Goal: Check status: Check status

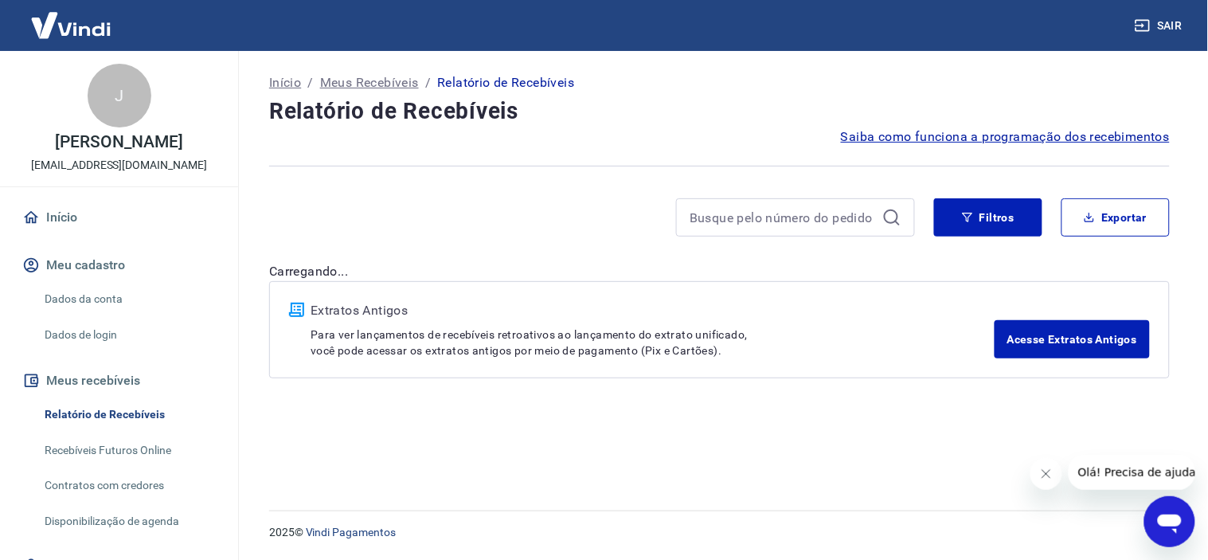
click at [698, 444] on div "Início / Meus Recebíveis / Relatório de Recebíveis Relatório de Recebíveis Saib…" at bounding box center [719, 271] width 939 height 440
click at [977, 206] on button "Filtros" at bounding box center [988, 217] width 108 height 38
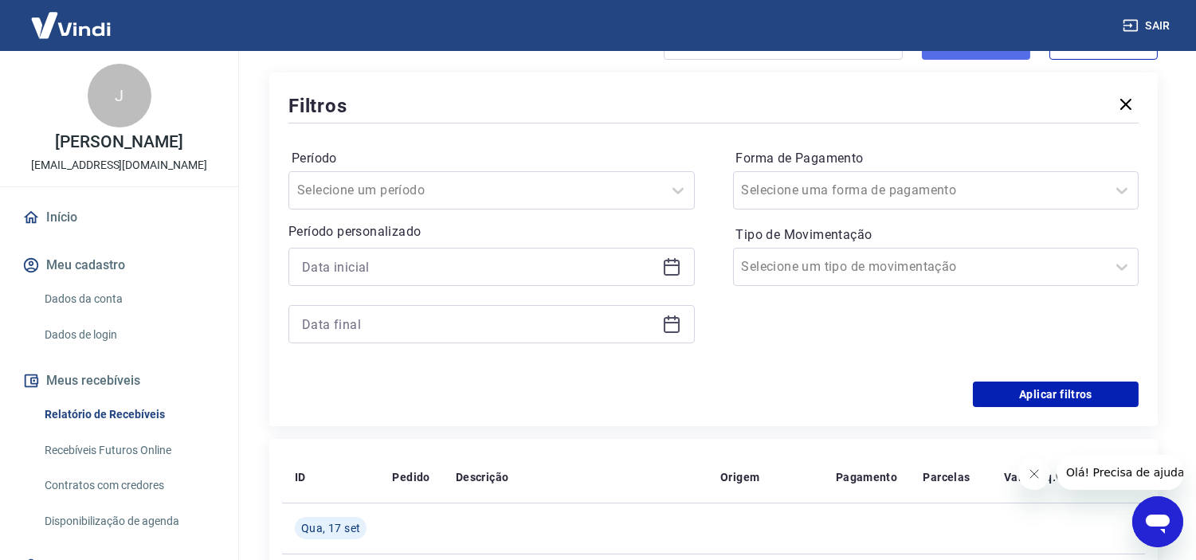
scroll to position [88, 0]
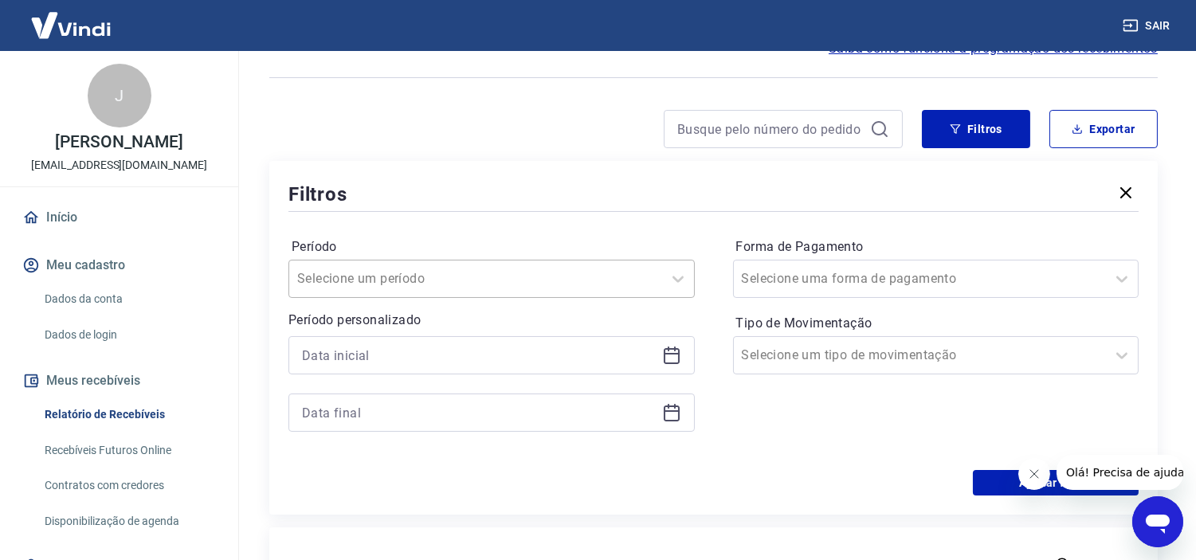
click at [599, 293] on div "Selecione um período" at bounding box center [491, 279] width 406 height 38
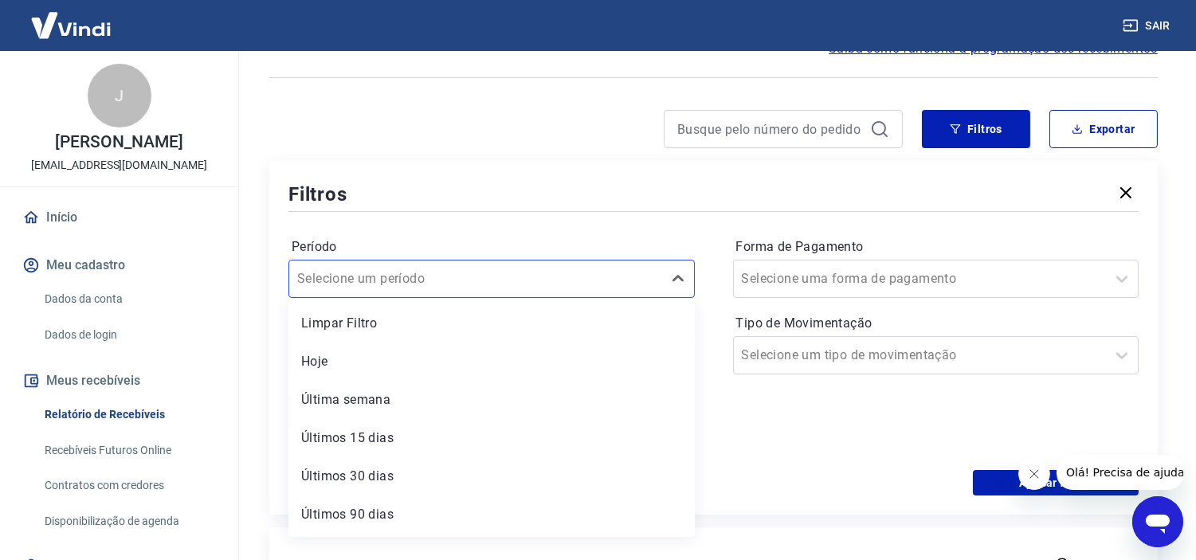
scroll to position [34, 0]
click at [615, 224] on div "Período option Limpar Filtro focused, 1 of 7. 7 results available. Use Up and D…" at bounding box center [713, 342] width 850 height 255
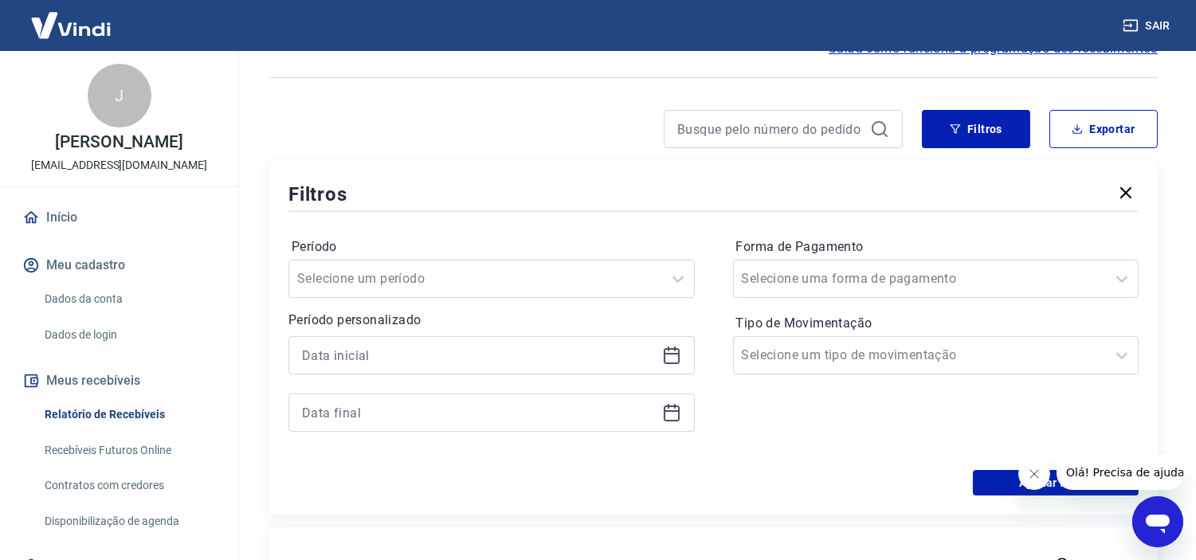
scroll to position [177, 0]
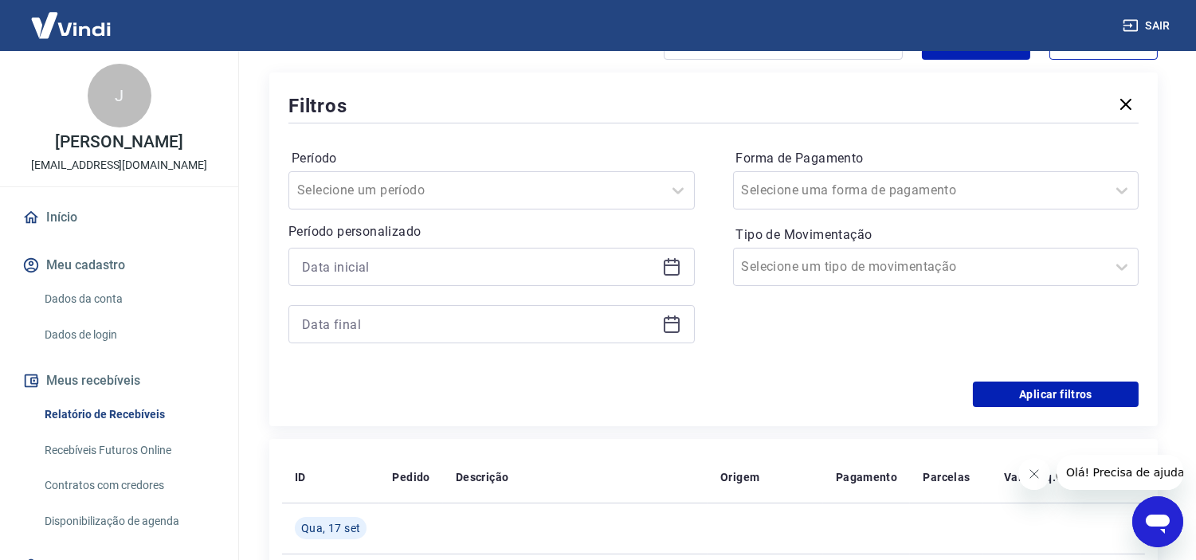
click at [667, 269] on icon at bounding box center [671, 266] width 19 height 19
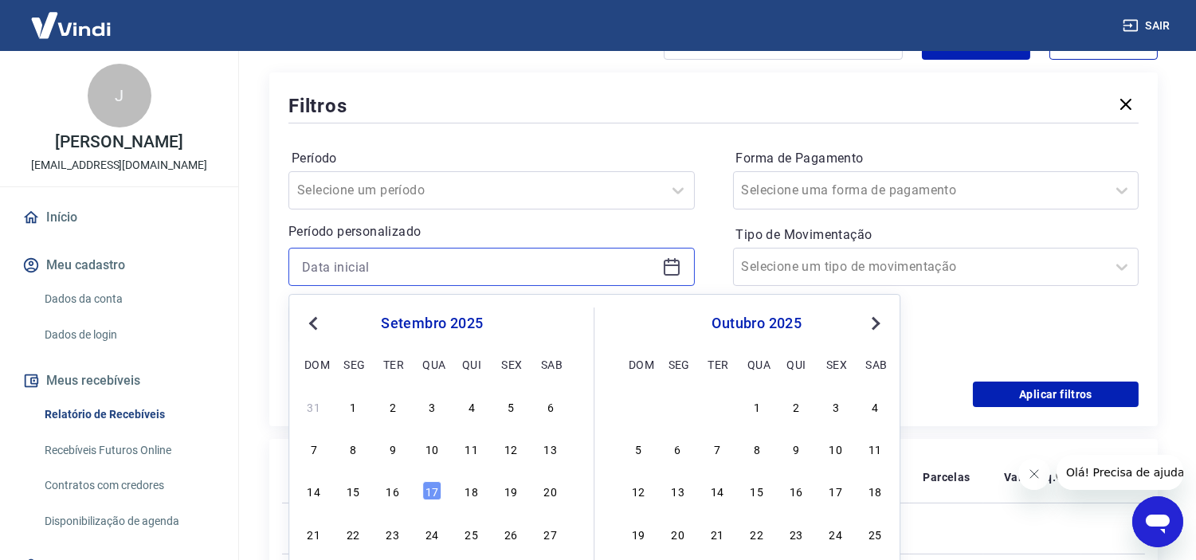
scroll to position [265, 0]
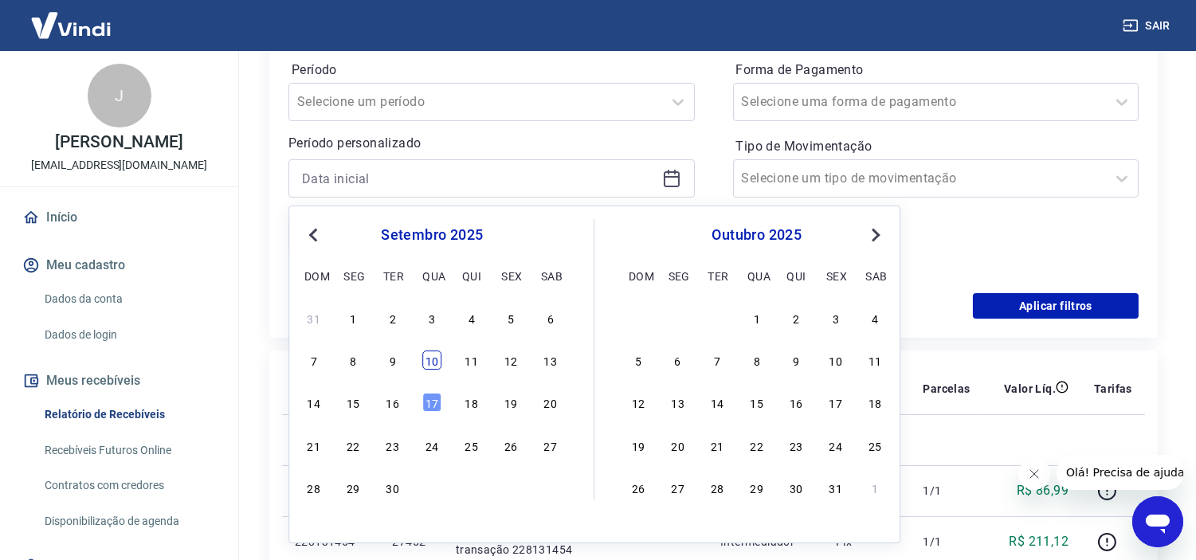
click at [427, 359] on div "10" at bounding box center [431, 359] width 19 height 19
type input "[DATE]"
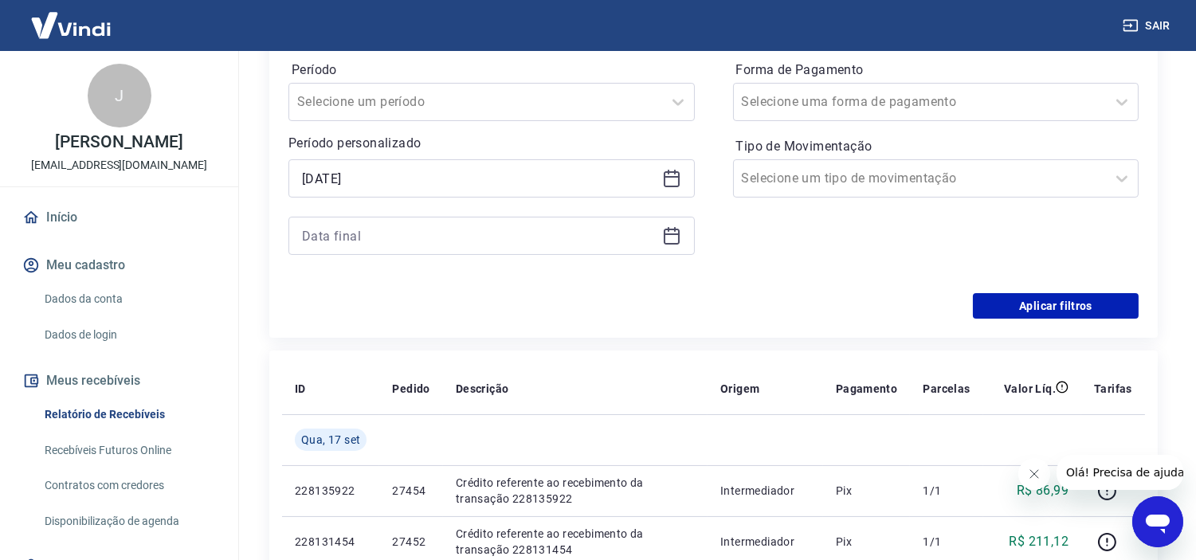
click at [670, 234] on icon at bounding box center [672, 234] width 16 height 2
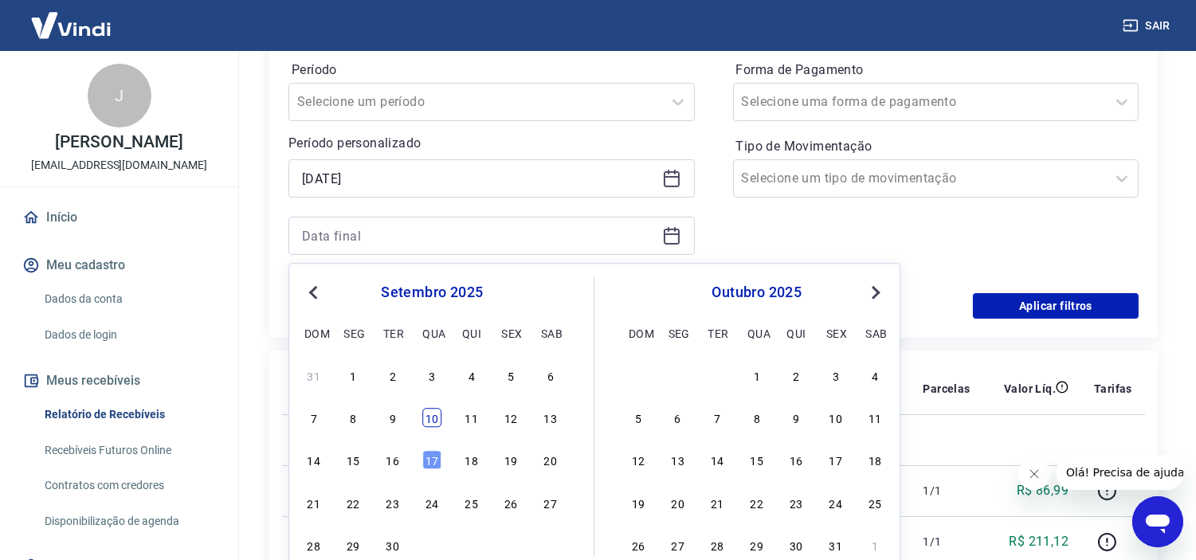
click at [428, 423] on div "10" at bounding box center [431, 418] width 19 height 19
type input "[DATE]"
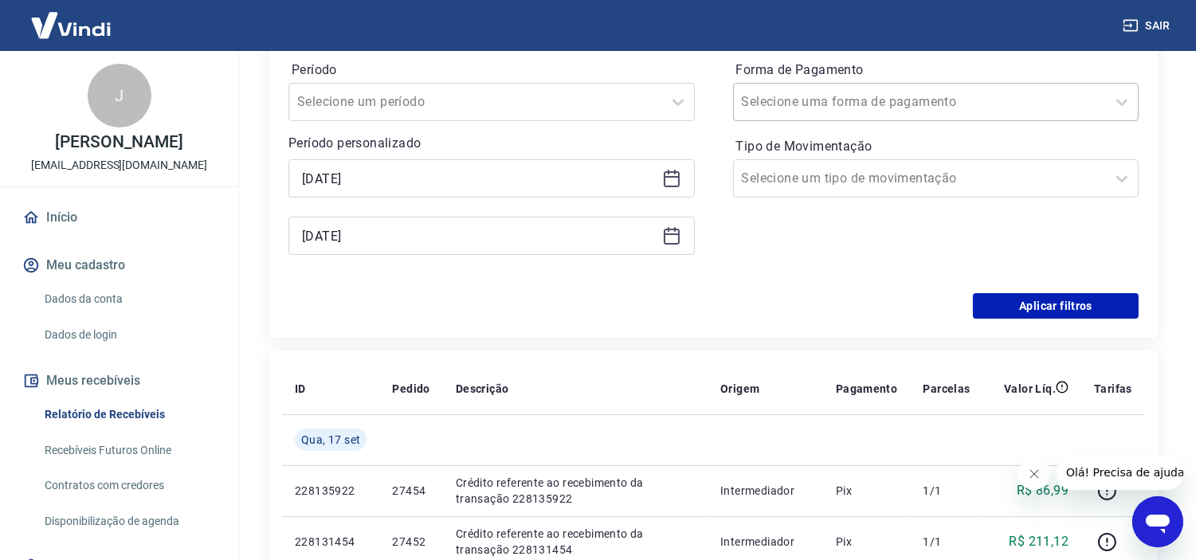
click at [809, 97] on input "Forma de Pagamento" at bounding box center [822, 101] width 161 height 19
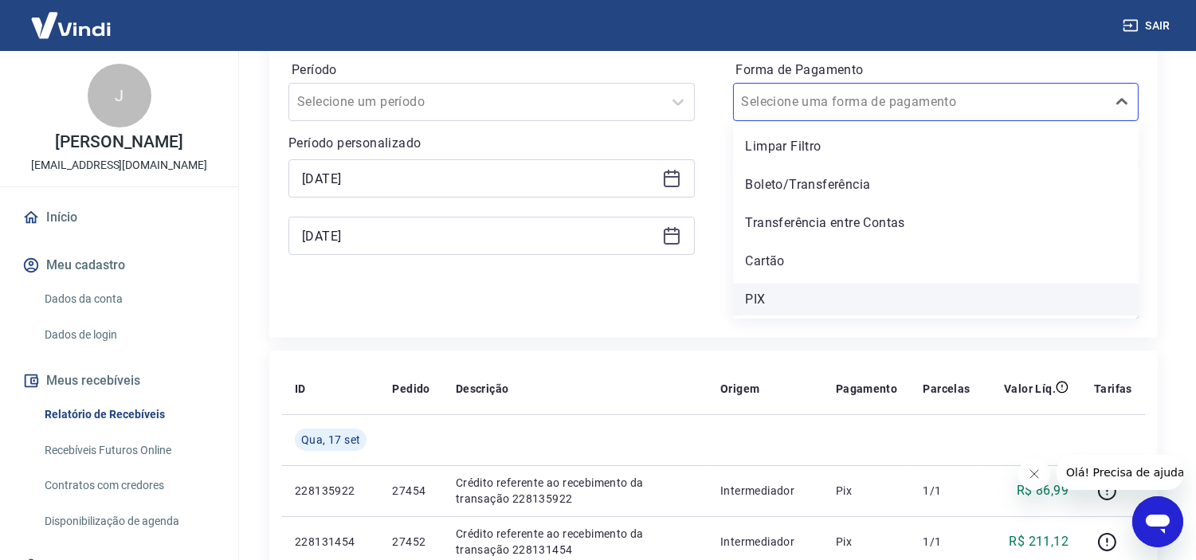
click at [795, 301] on div "PIX" at bounding box center [936, 300] width 406 height 32
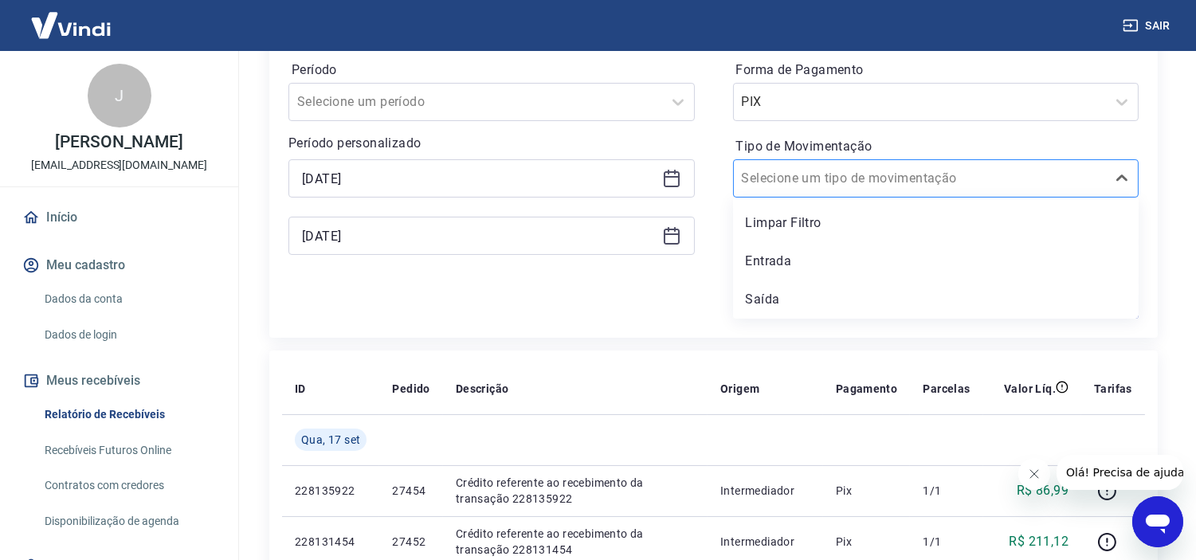
click at [953, 186] on div at bounding box center [920, 178] width 357 height 22
click at [818, 272] on div "Entrada" at bounding box center [936, 261] width 406 height 32
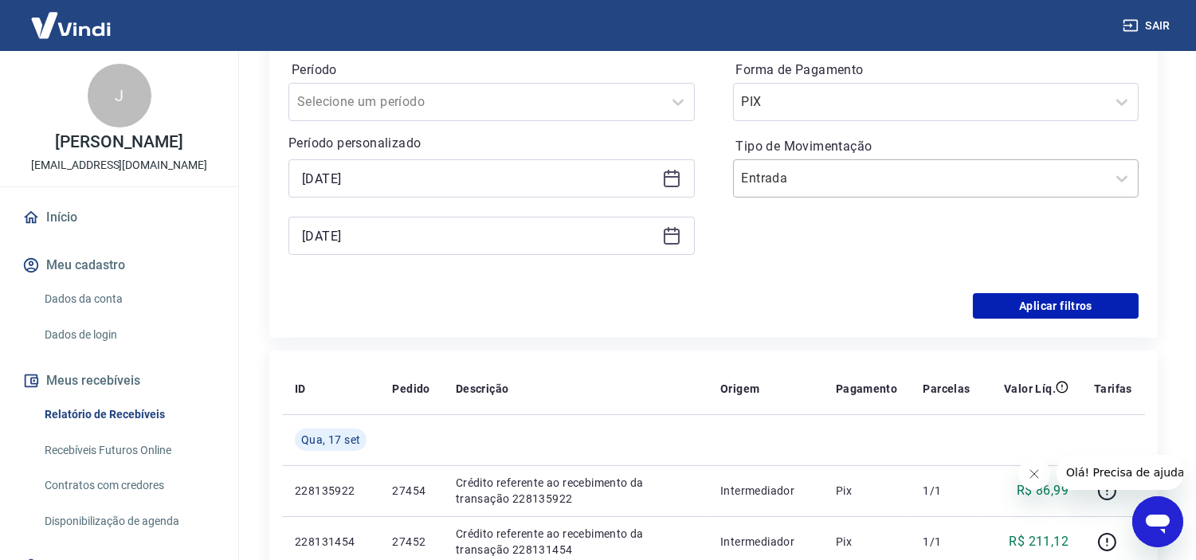
click at [858, 178] on input "Tipo de Movimentação" at bounding box center [822, 178] width 161 height 19
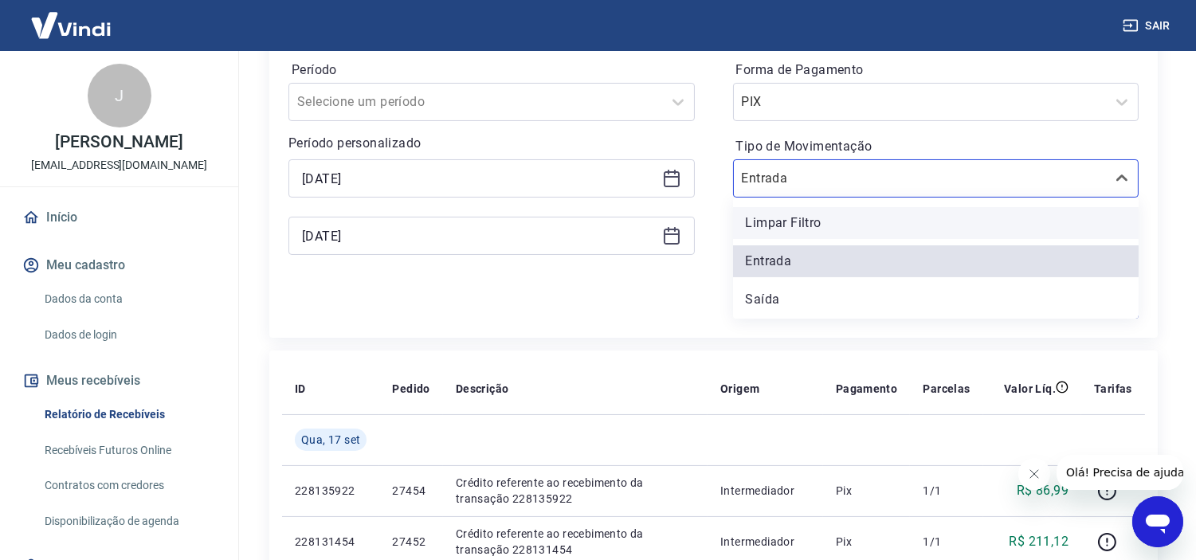
click at [842, 211] on div "Limpar Filtro" at bounding box center [936, 223] width 406 height 32
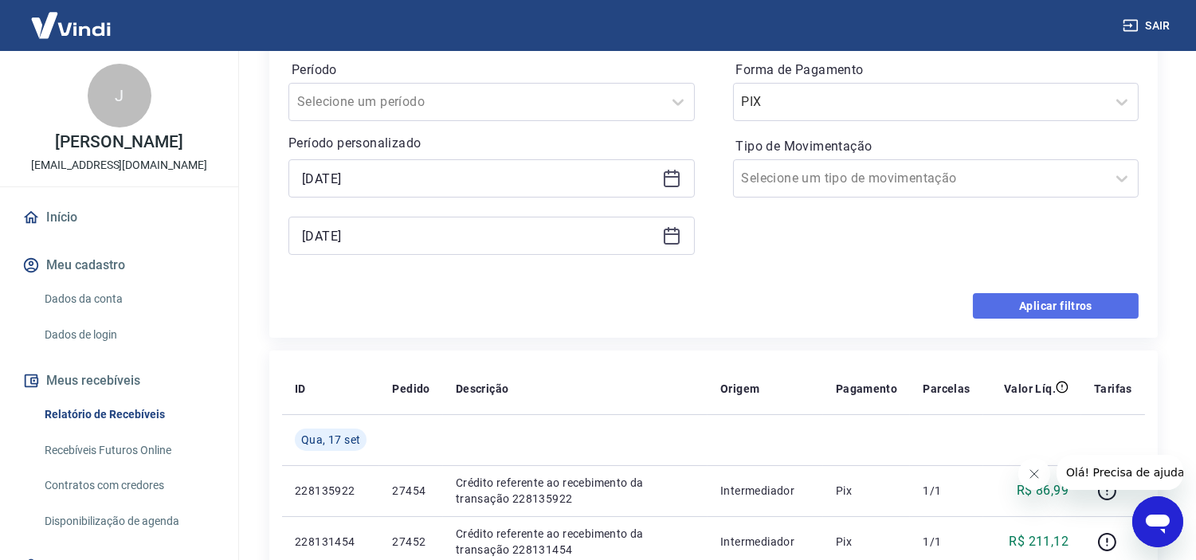
click at [1055, 306] on button "Aplicar filtros" at bounding box center [1056, 305] width 166 height 25
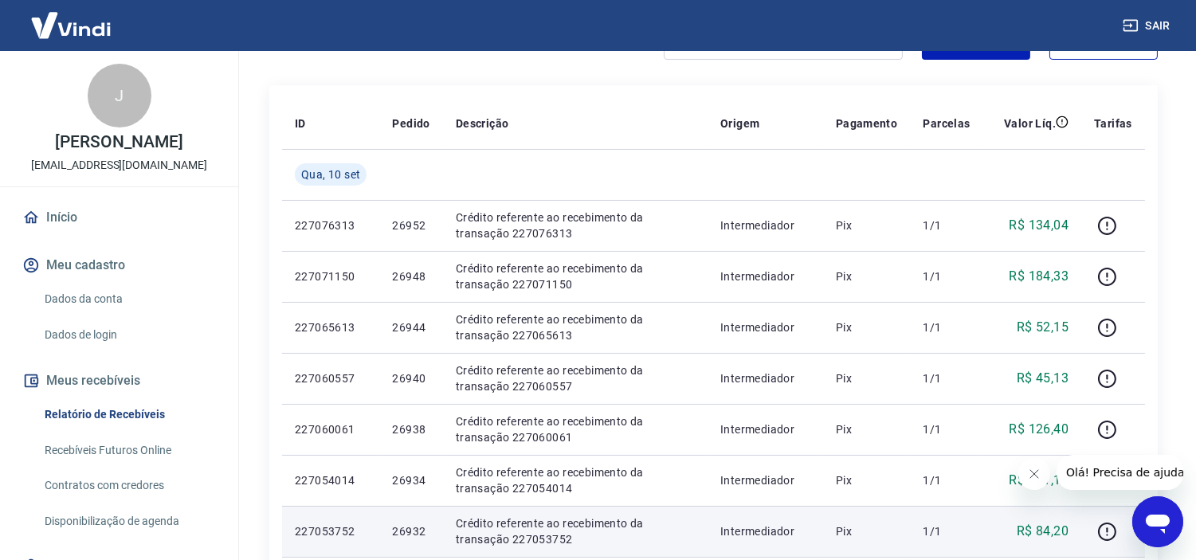
scroll to position [354, 0]
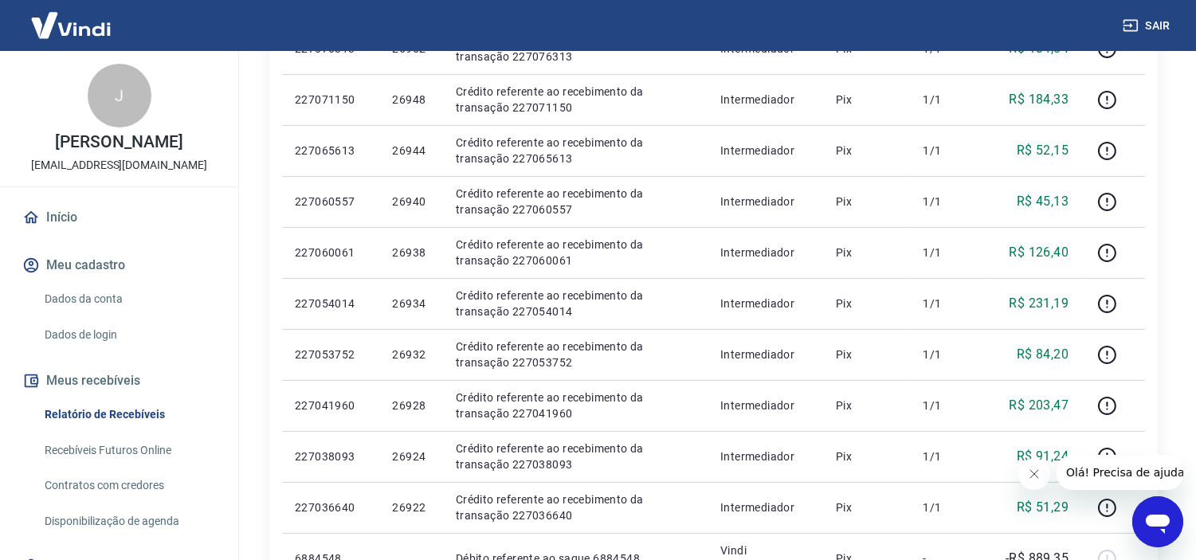
click at [1032, 473] on icon "Fechar mensagem da empresa" at bounding box center [1033, 473] width 13 height 13
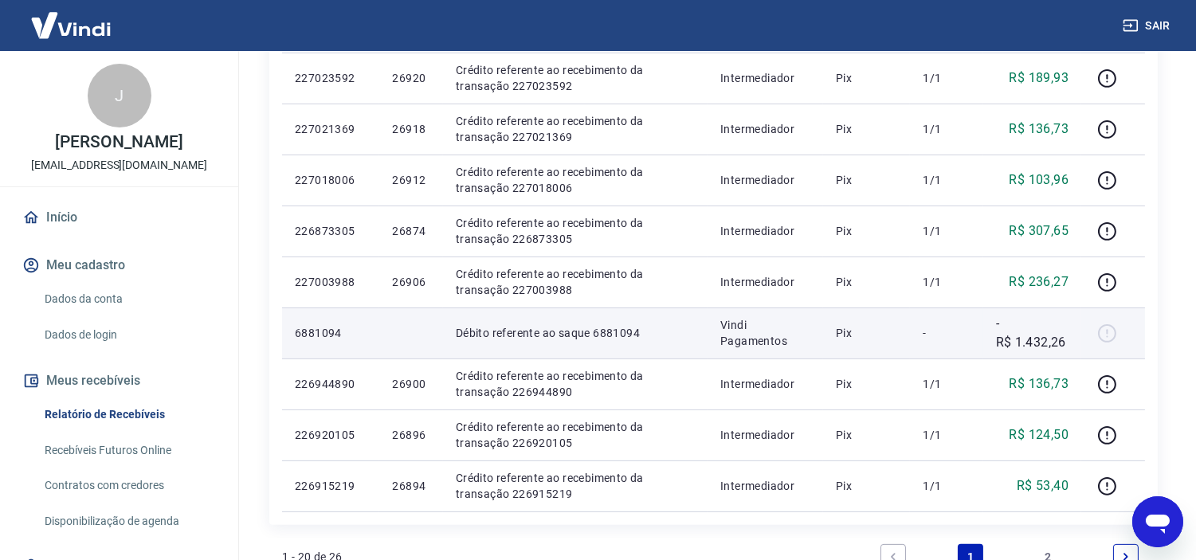
scroll to position [973, 0]
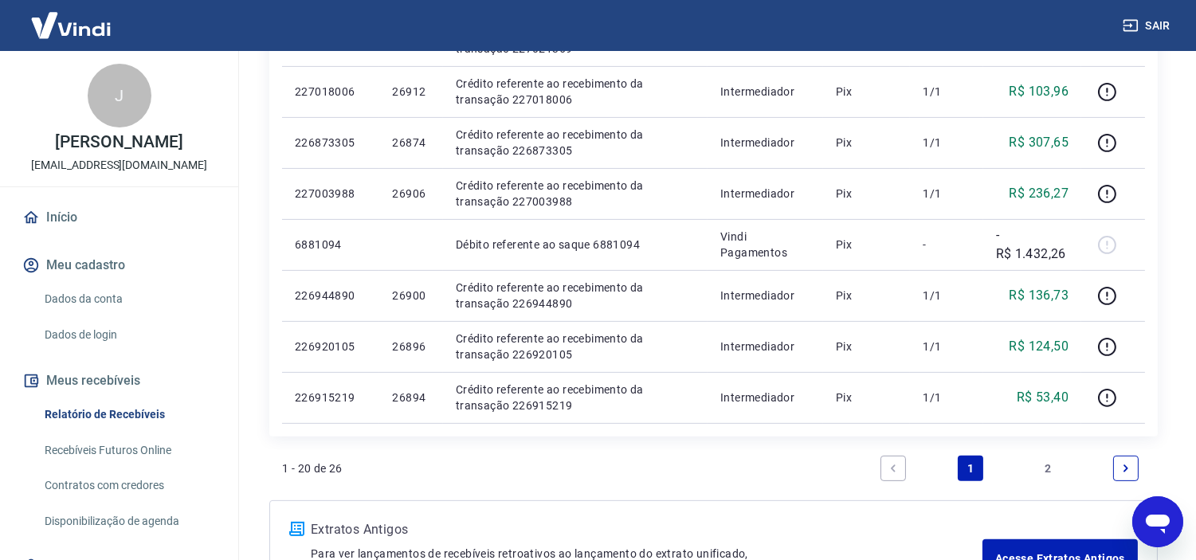
click at [1051, 468] on link "2" at bounding box center [1048, 468] width 25 height 25
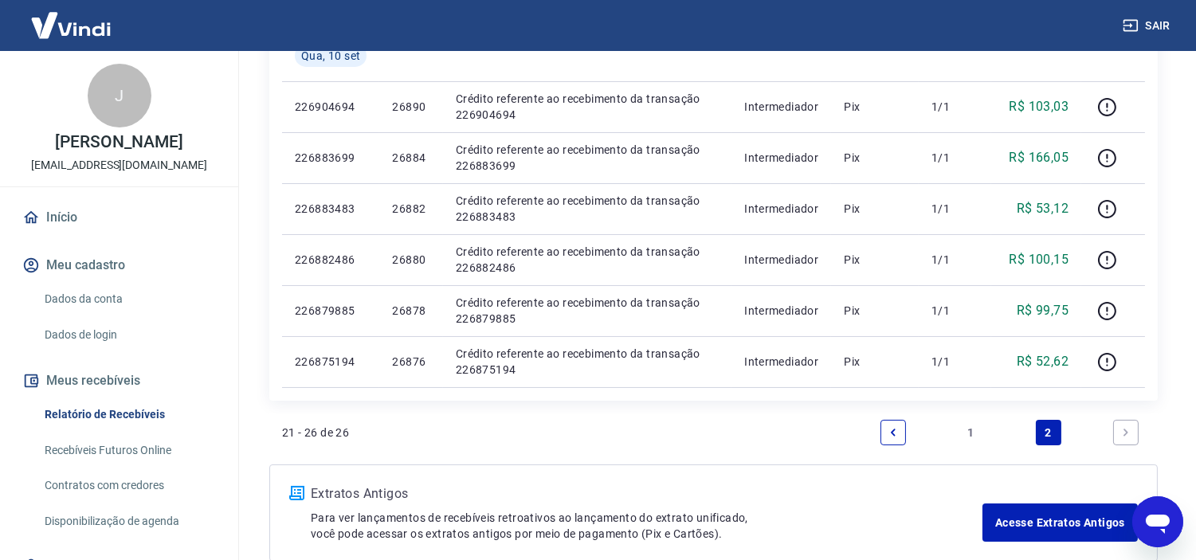
scroll to position [207, 0]
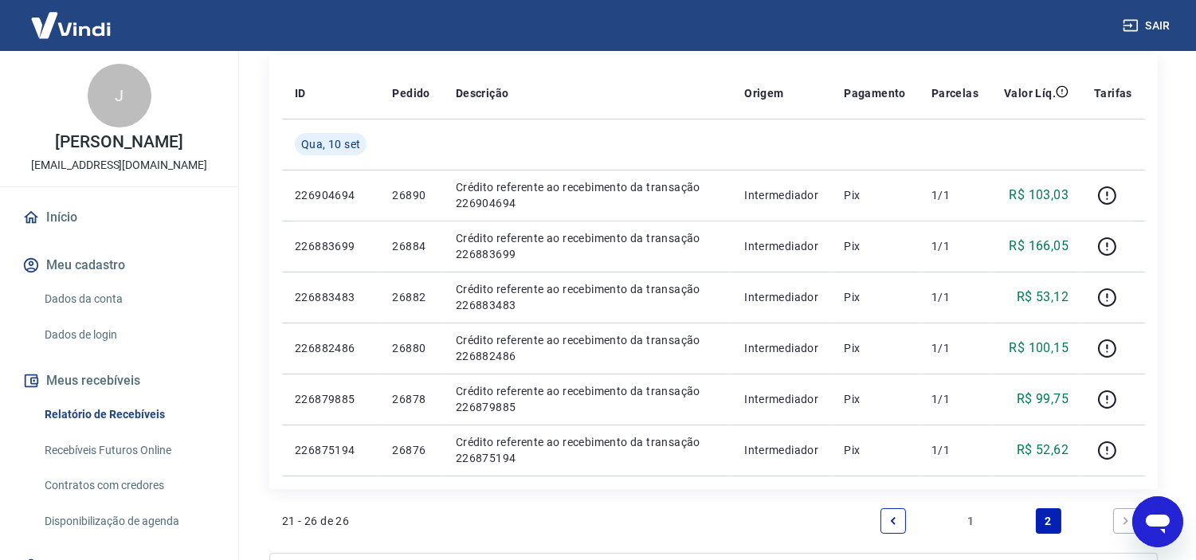
click at [975, 520] on link "1" at bounding box center [969, 520] width 25 height 25
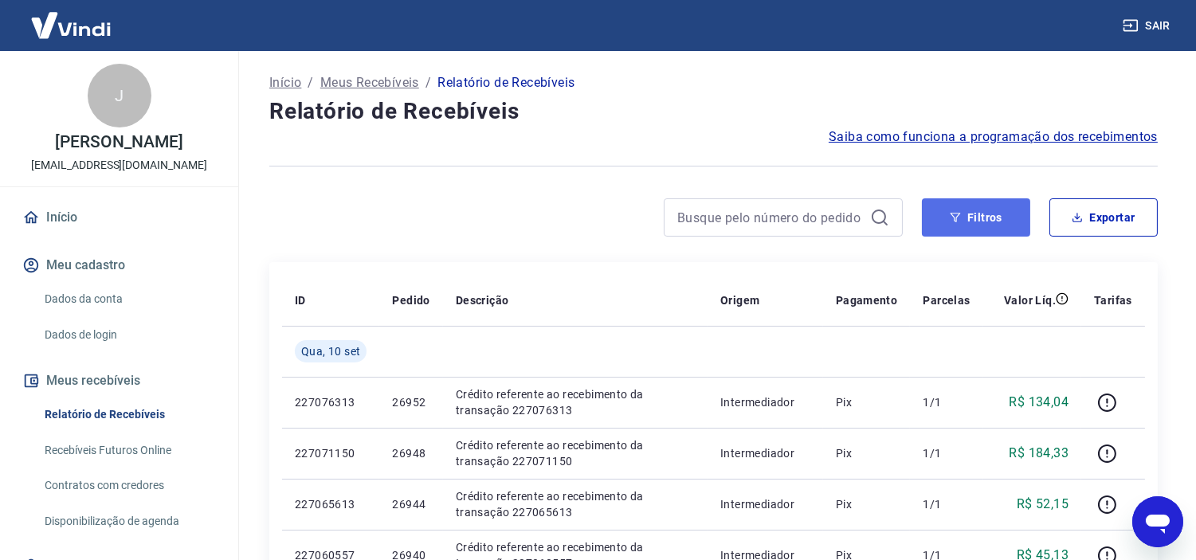
click at [962, 221] on button "Filtros" at bounding box center [976, 217] width 108 height 38
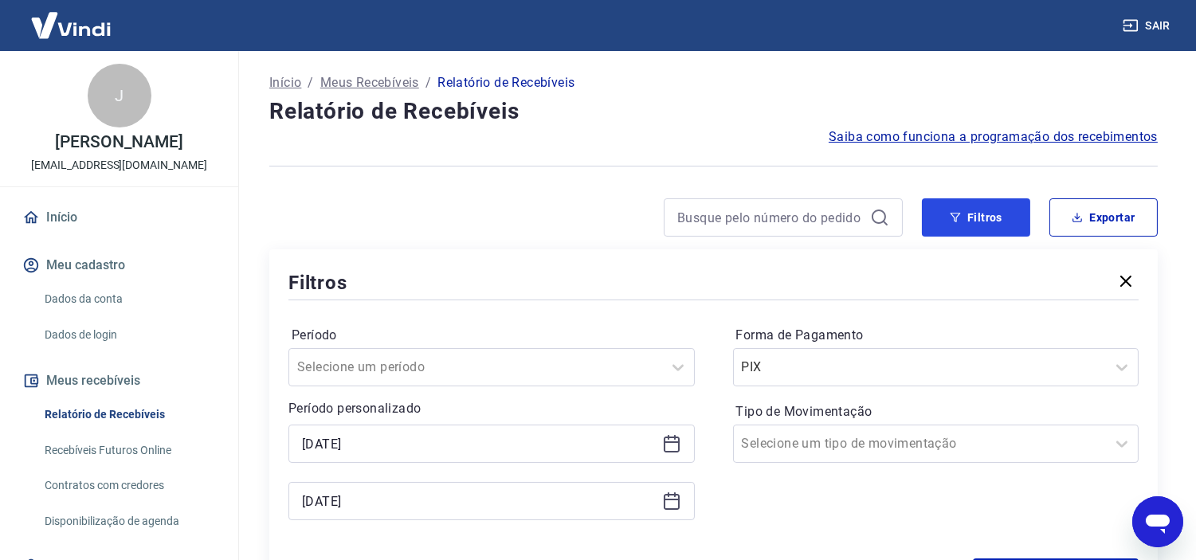
scroll to position [88, 0]
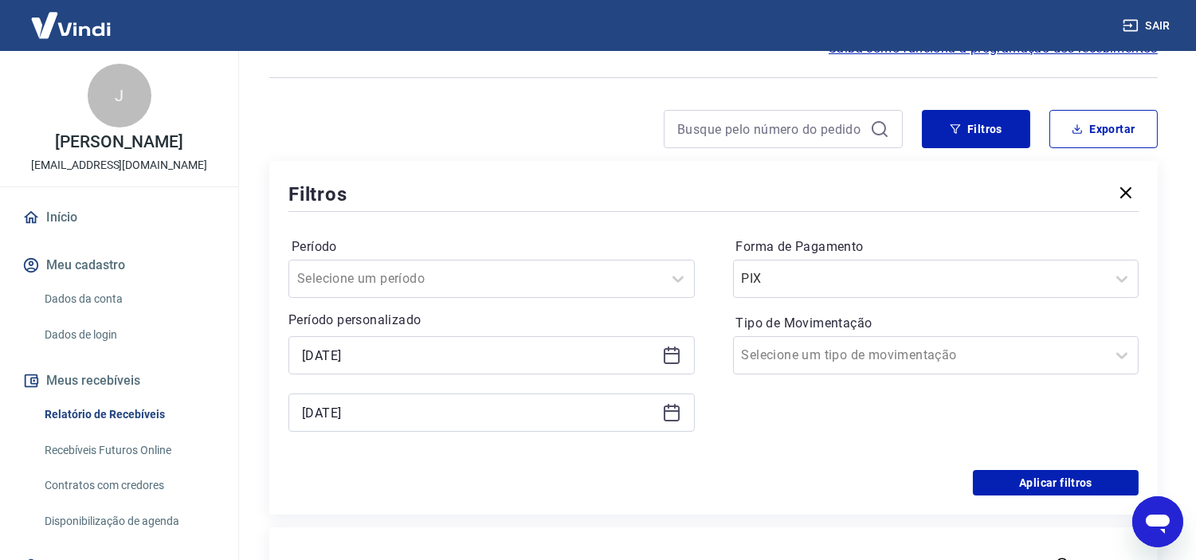
click at [666, 353] on icon at bounding box center [672, 354] width 16 height 2
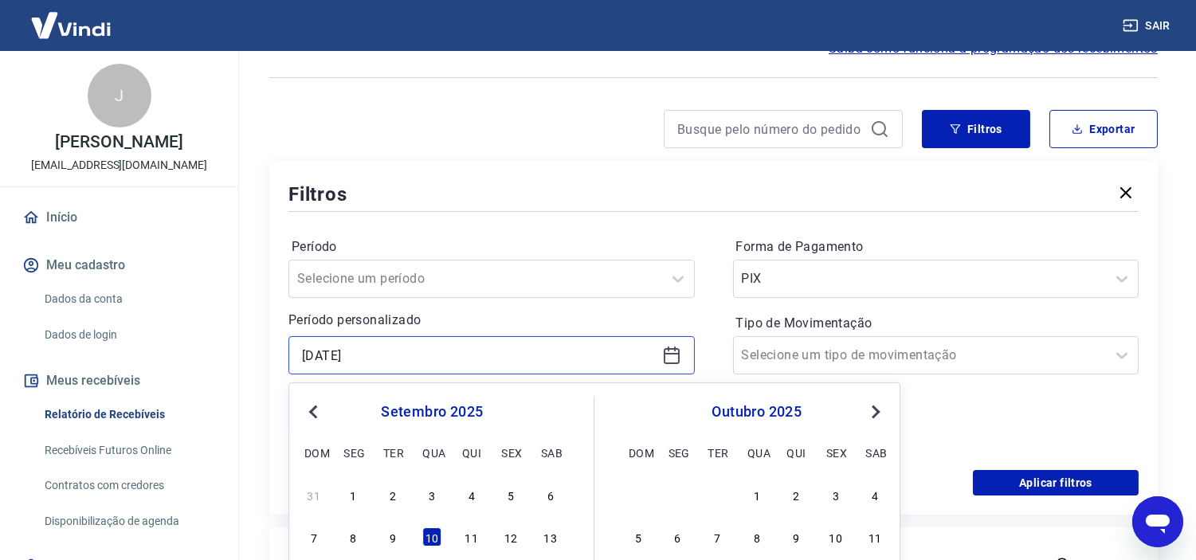
scroll to position [265, 0]
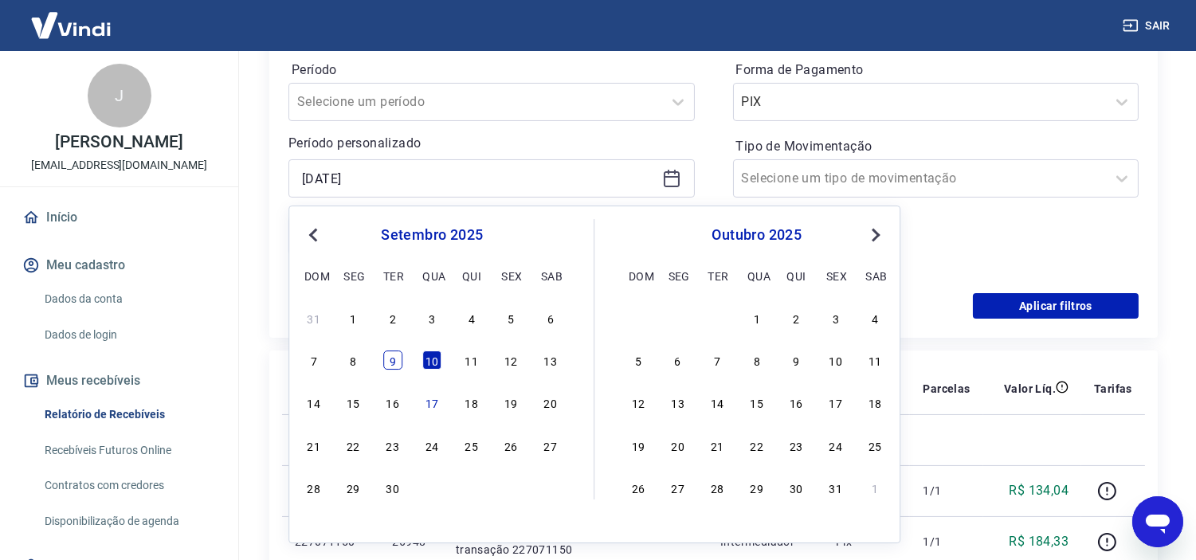
click at [392, 355] on div "9" at bounding box center [392, 359] width 19 height 19
type input "[DATE]"
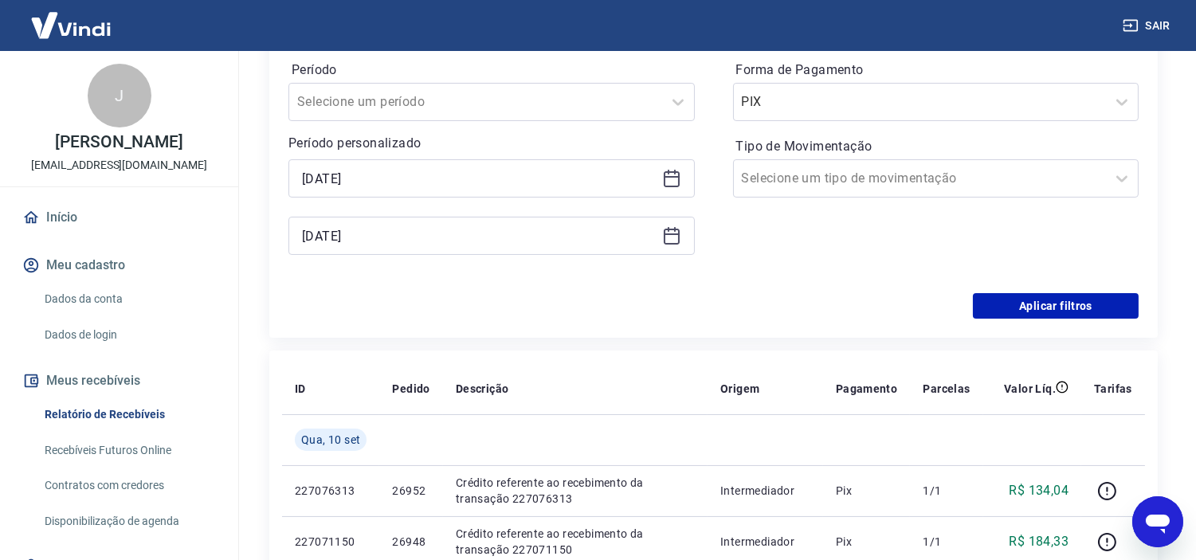
click at [672, 240] on icon at bounding box center [671, 235] width 19 height 19
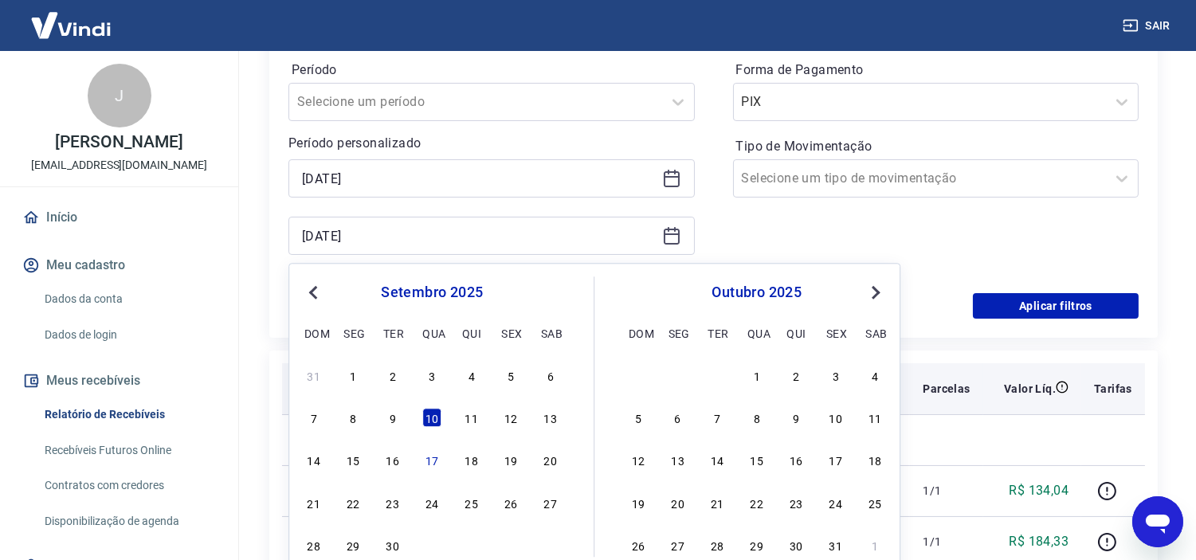
drag, startPoint x: 388, startPoint y: 418, endPoint x: 411, endPoint y: 412, distance: 24.0
click at [388, 417] on div "9" at bounding box center [392, 418] width 19 height 19
type input "[DATE]"
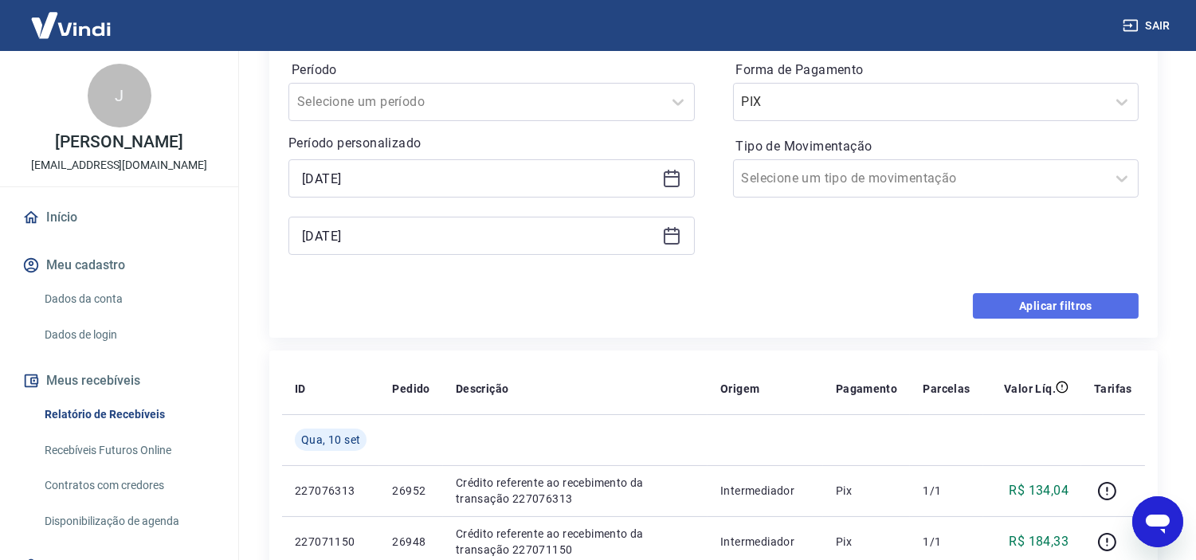
click at [1066, 303] on button "Aplicar filtros" at bounding box center [1056, 305] width 166 height 25
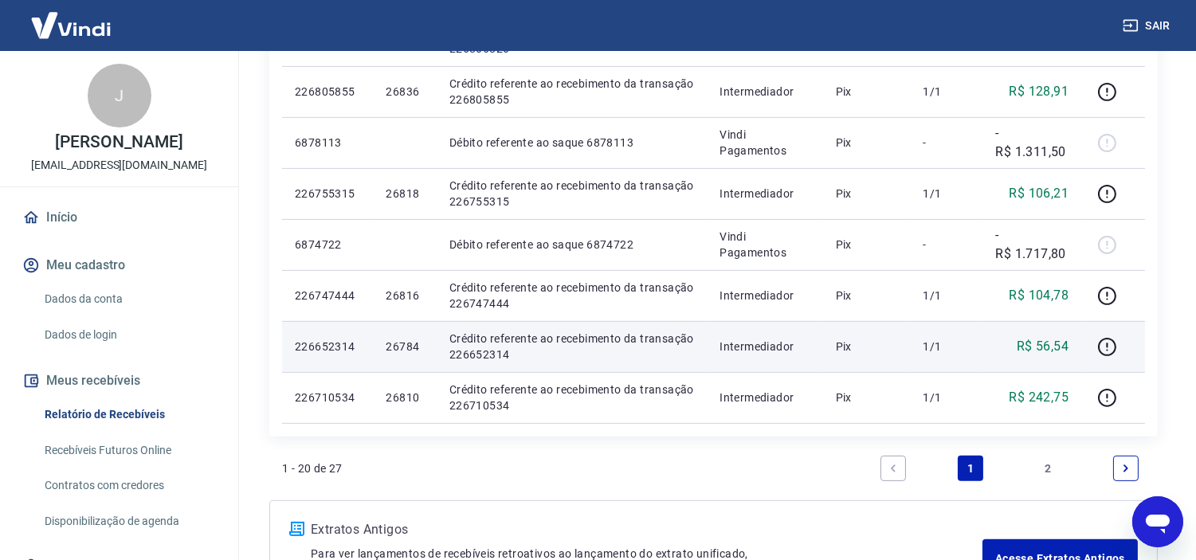
scroll to position [1098, 0]
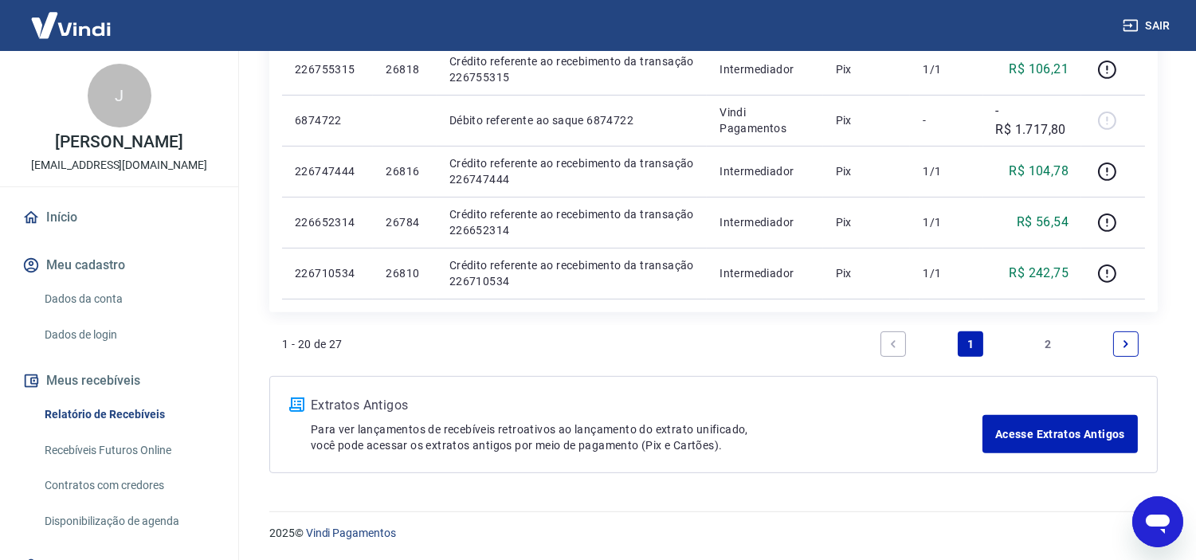
click at [1047, 338] on link "2" at bounding box center [1048, 343] width 25 height 25
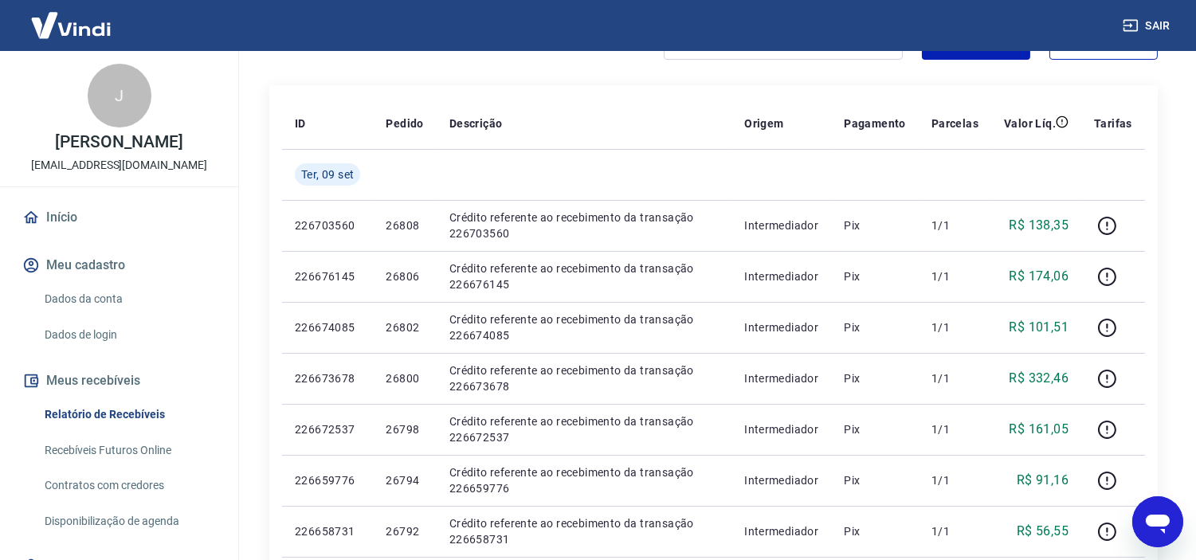
scroll to position [435, 0]
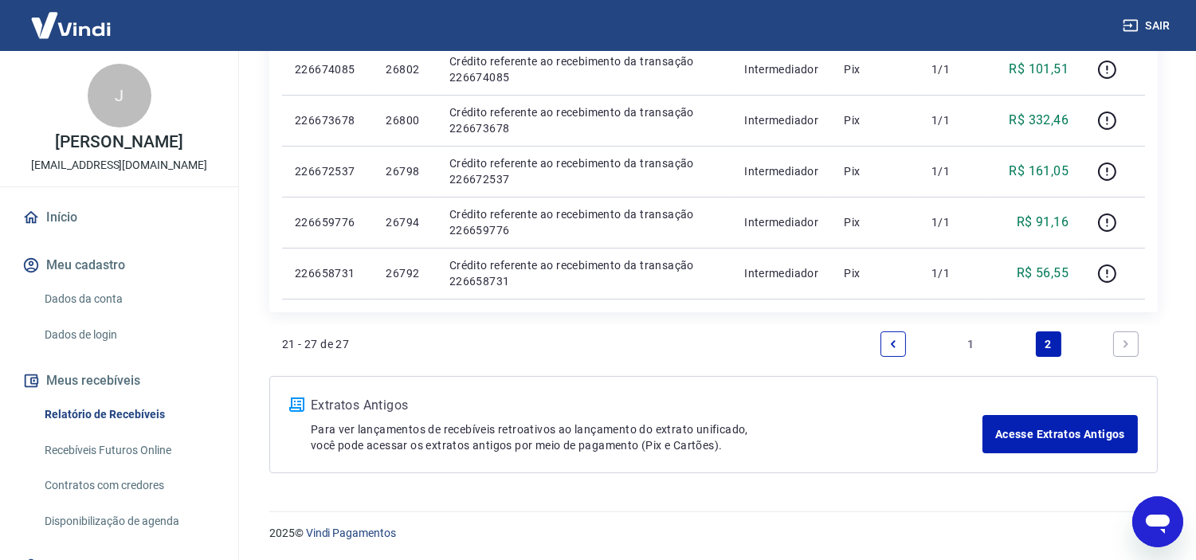
click at [969, 341] on link "1" at bounding box center [969, 343] width 25 height 25
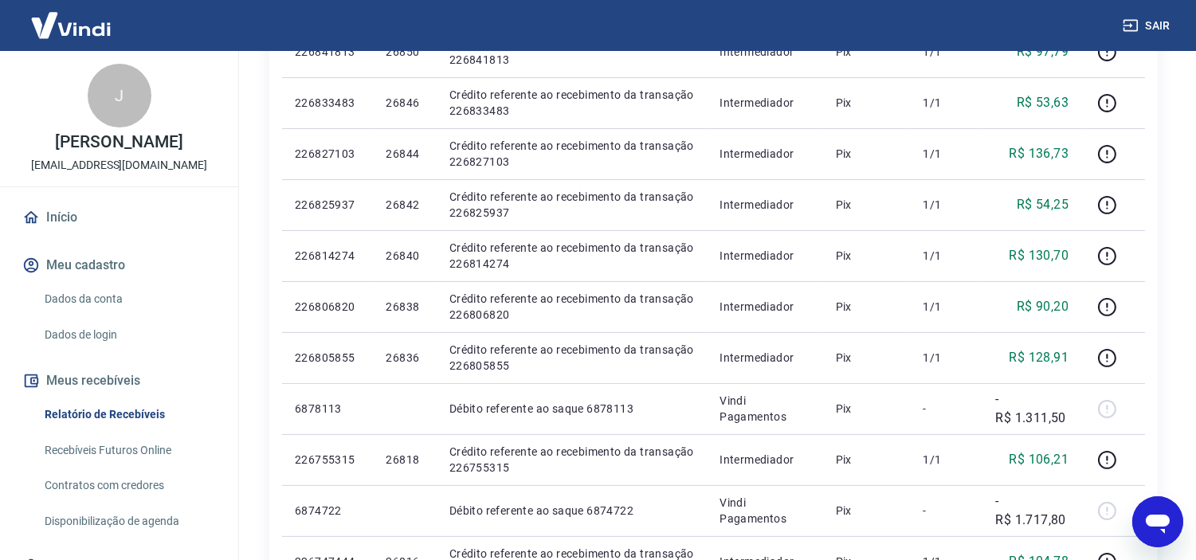
scroll to position [442, 0]
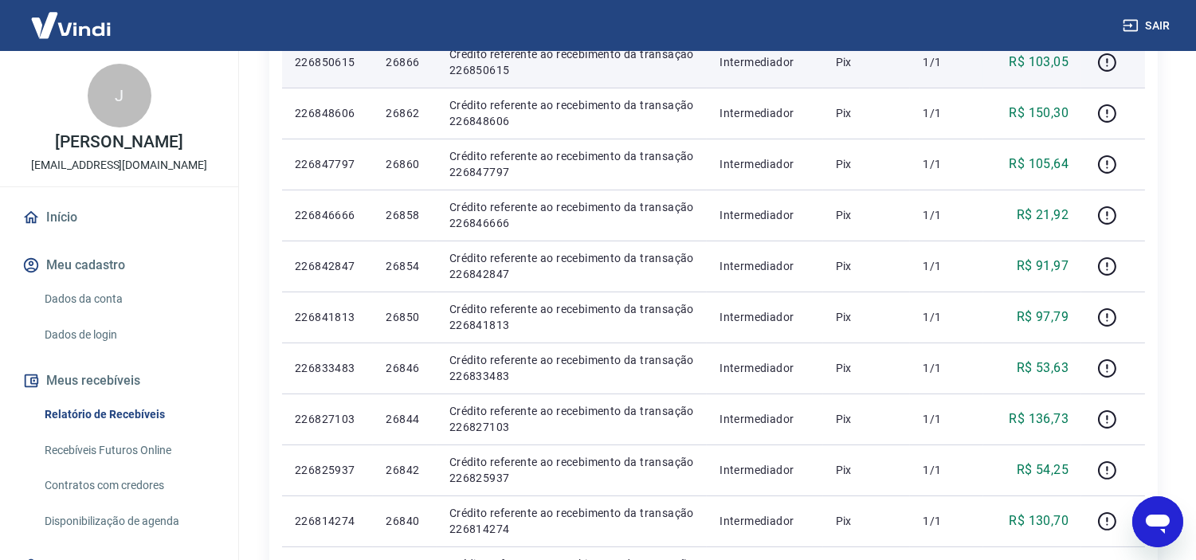
drag, startPoint x: 642, startPoint y: 65, endPoint x: 582, endPoint y: 65, distance: 59.7
click at [582, 65] on p "Crédito referente ao recebimento da transação 226850615" at bounding box center [571, 62] width 245 height 32
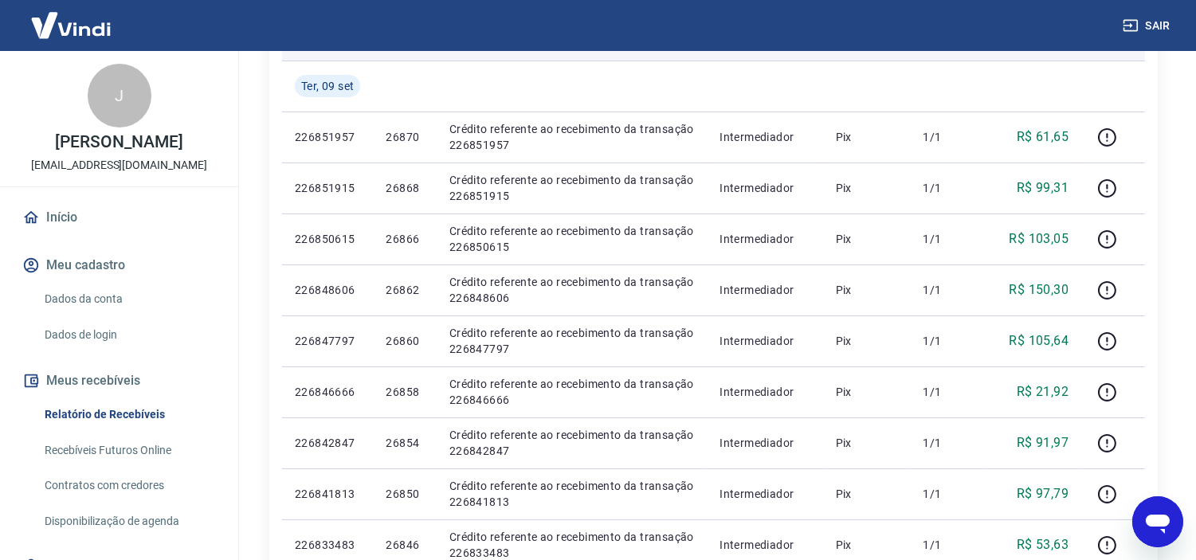
scroll to position [0, 0]
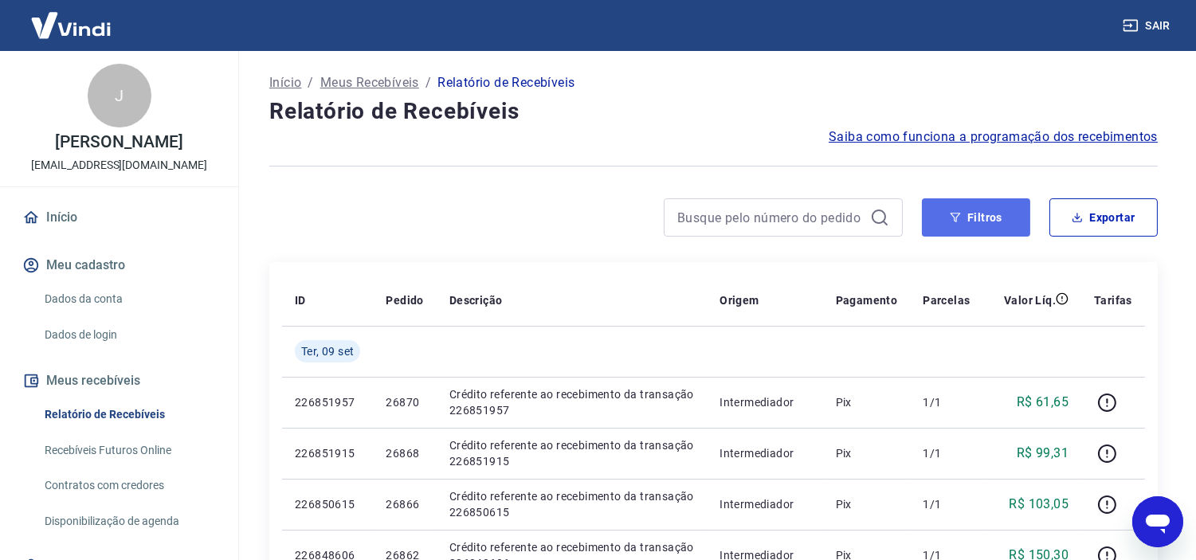
drag, startPoint x: 992, startPoint y: 213, endPoint x: 978, endPoint y: 217, distance: 14.1
click at [990, 213] on button "Filtros" at bounding box center [976, 217] width 108 height 38
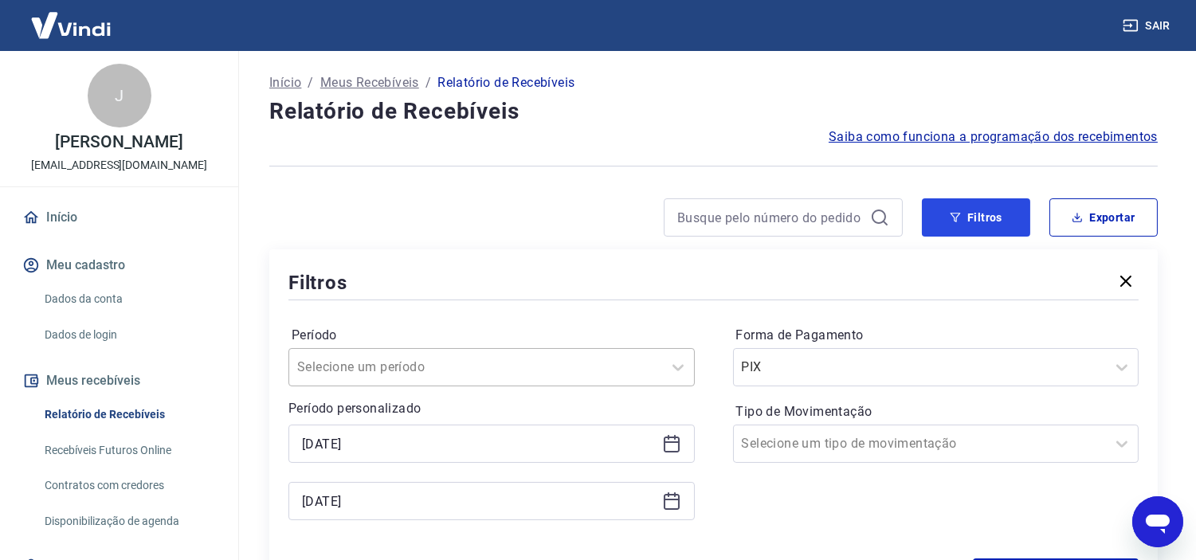
scroll to position [88, 0]
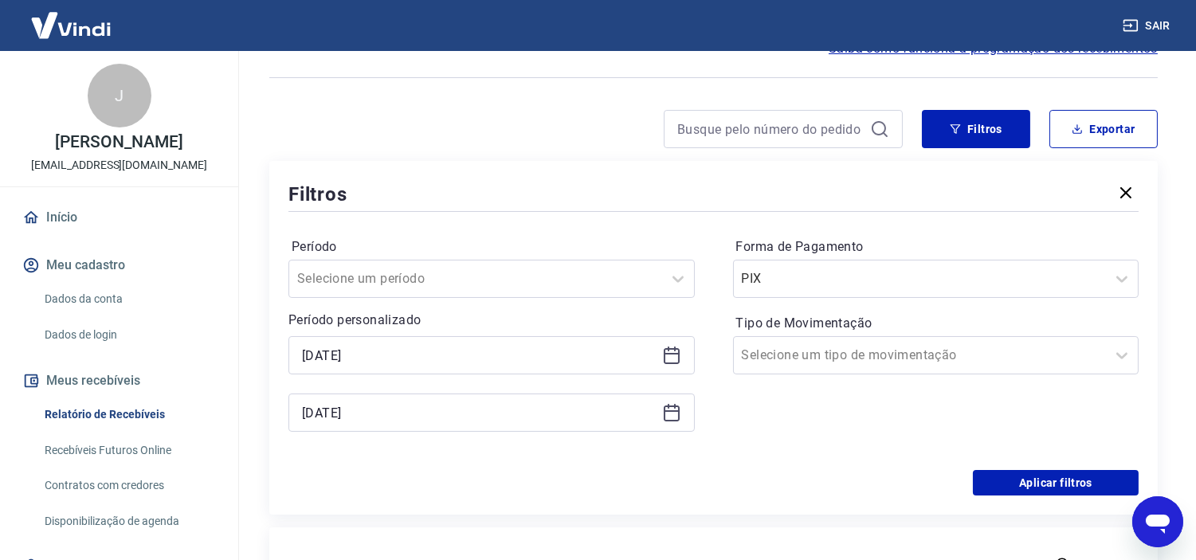
drag, startPoint x: 681, startPoint y: 359, endPoint x: 673, endPoint y: 358, distance: 8.0
click at [679, 358] on div "[DATE]" at bounding box center [491, 355] width 406 height 38
click at [664, 354] on icon at bounding box center [672, 356] width 16 height 16
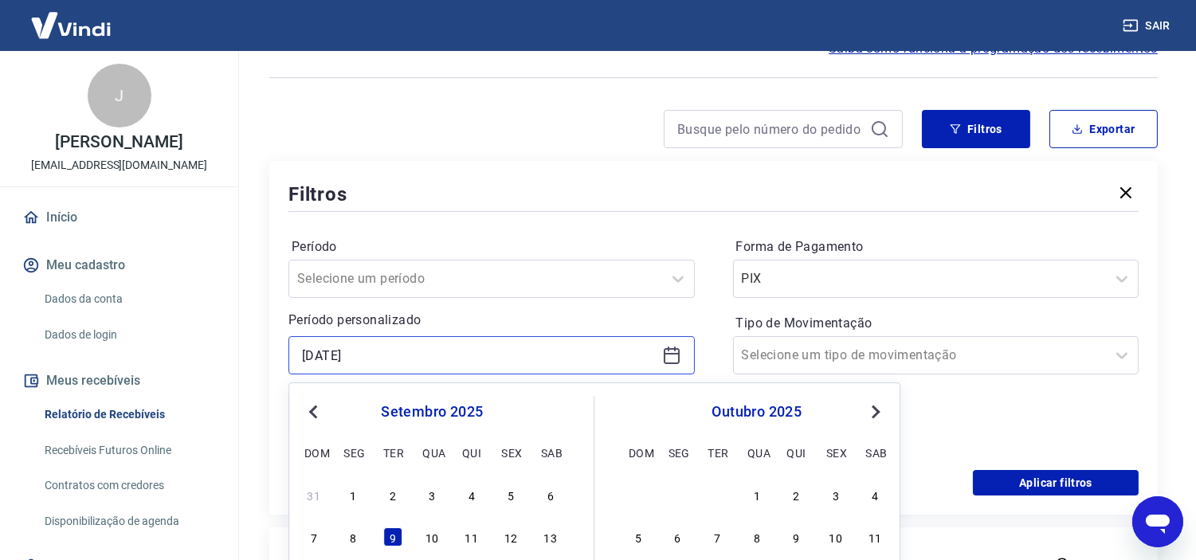
scroll to position [265, 0]
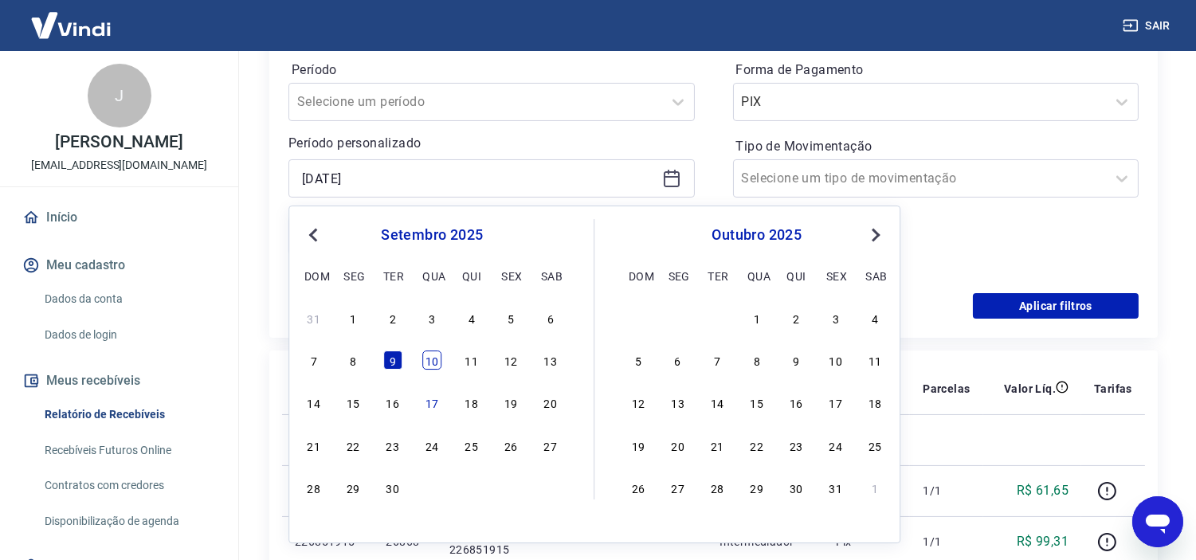
click at [436, 363] on div "10" at bounding box center [431, 359] width 19 height 19
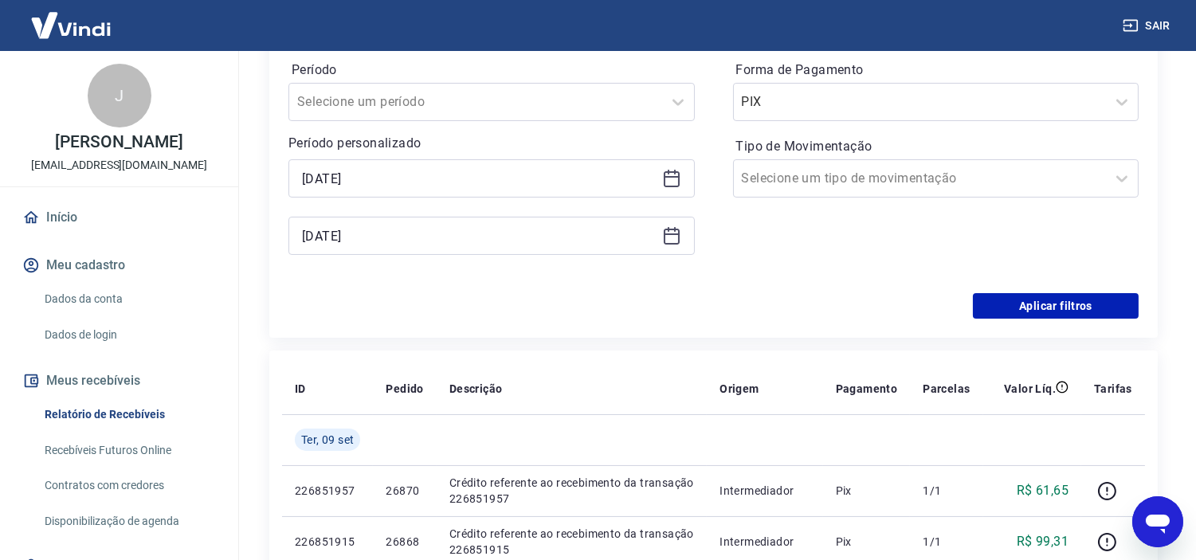
type input "[DATE]"
click at [671, 237] on icon at bounding box center [671, 235] width 19 height 19
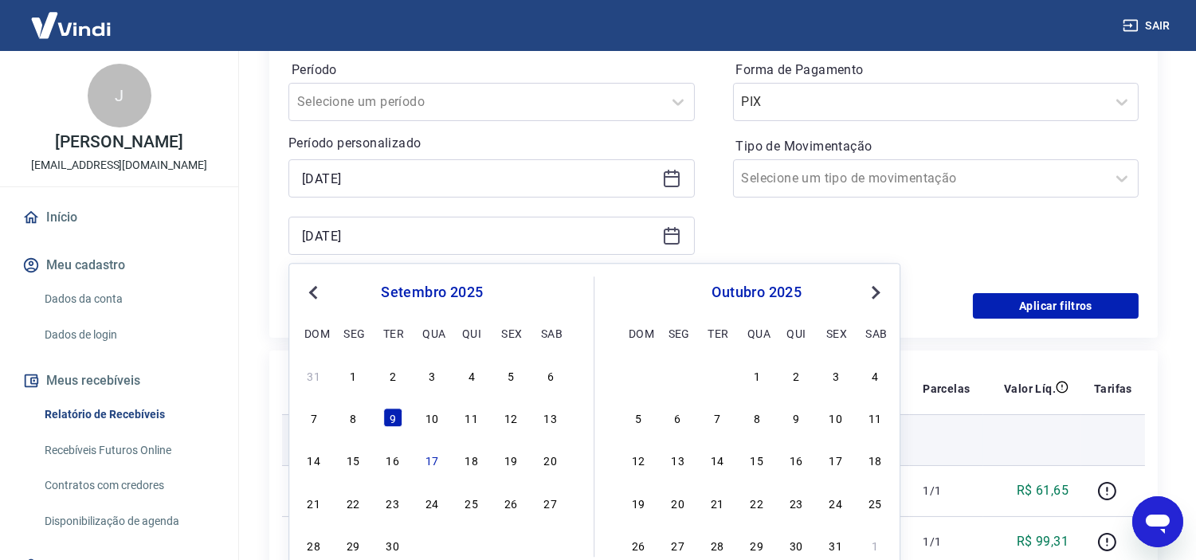
drag, startPoint x: 423, startPoint y: 416, endPoint x: 456, endPoint y: 424, distance: 33.6
click at [425, 416] on div "10" at bounding box center [431, 418] width 19 height 19
type input "[DATE]"
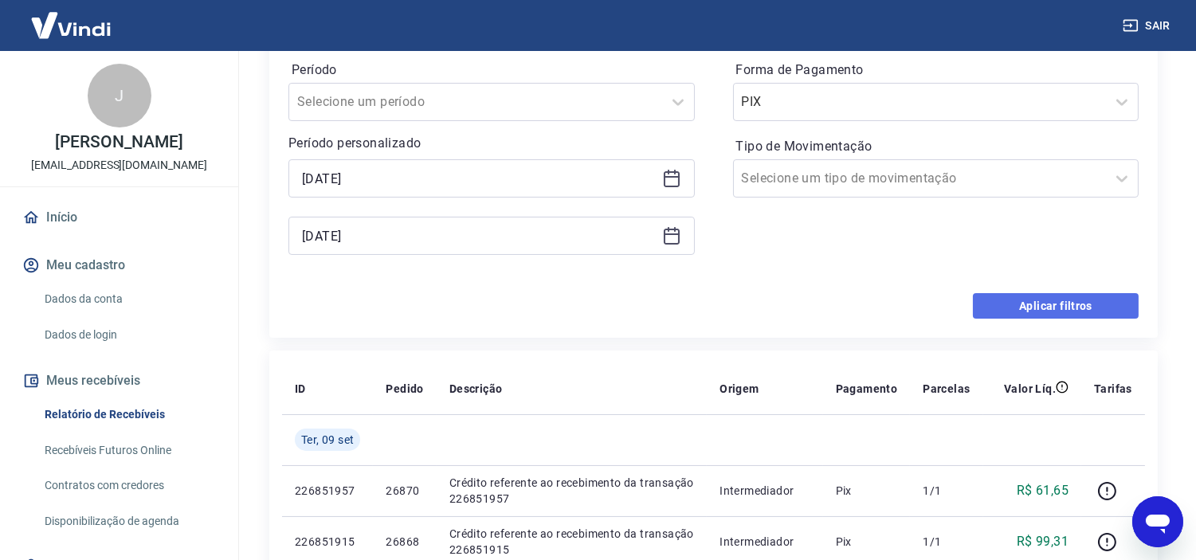
click at [1020, 306] on button "Aplicar filtros" at bounding box center [1056, 305] width 166 height 25
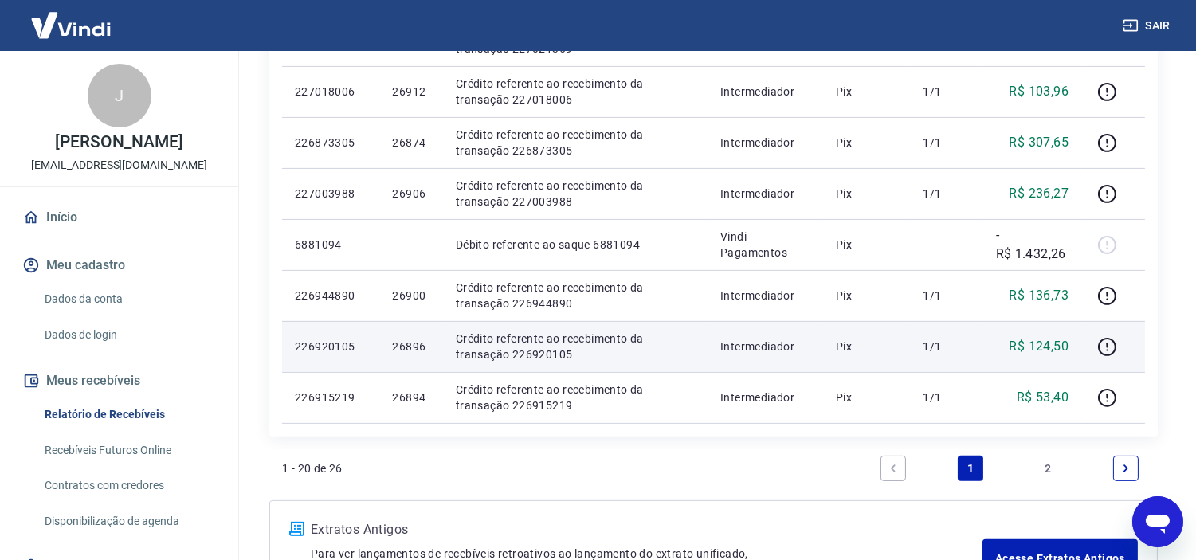
scroll to position [1098, 0]
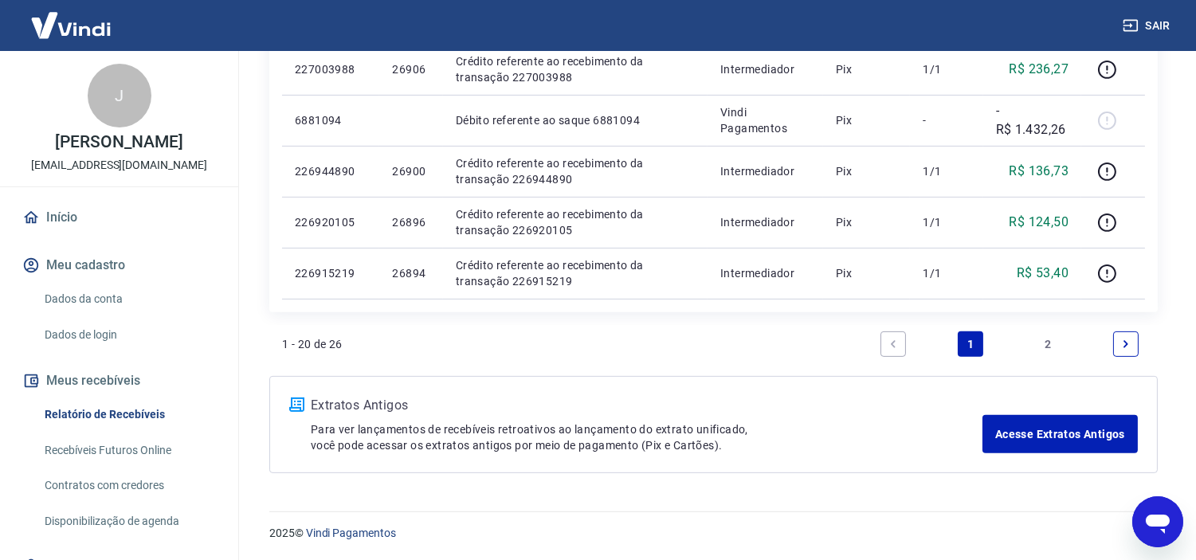
click at [1047, 339] on link "2" at bounding box center [1048, 343] width 25 height 25
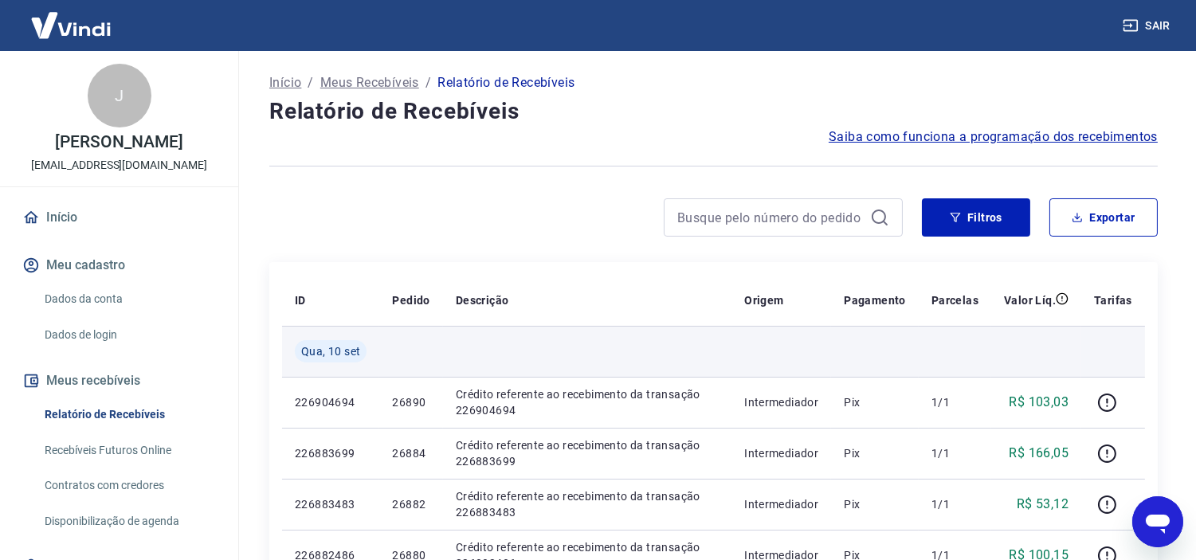
scroll to position [177, 0]
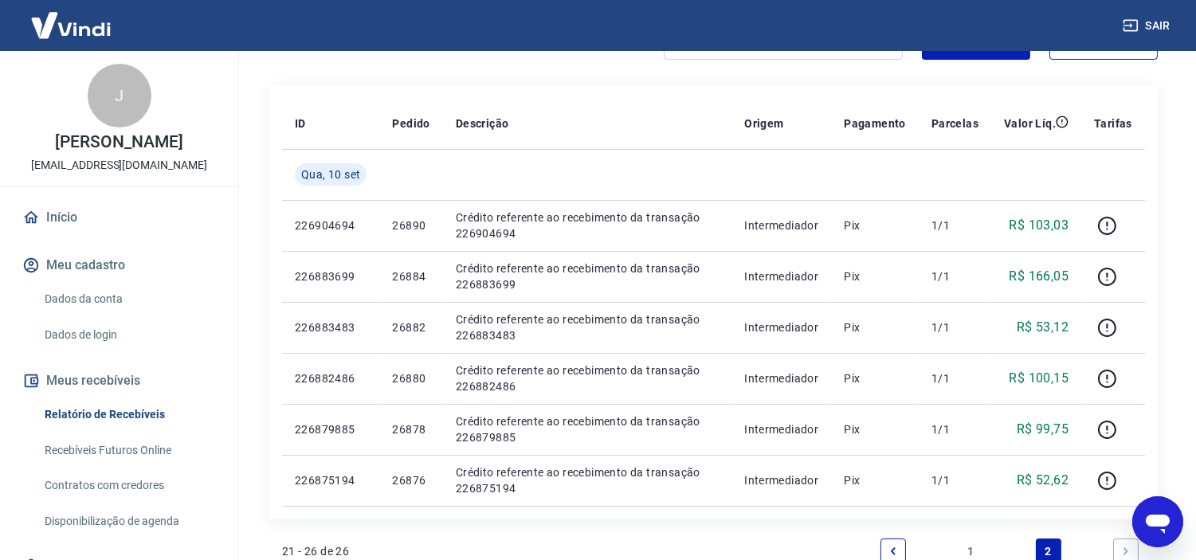
click at [969, 543] on link "1" at bounding box center [969, 550] width 25 height 25
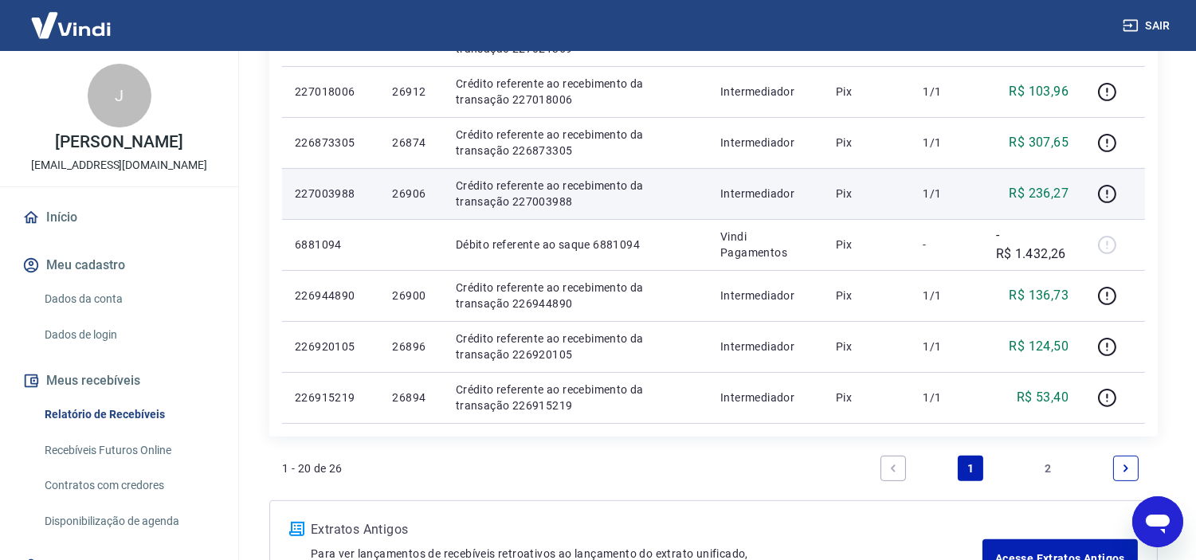
scroll to position [1062, 0]
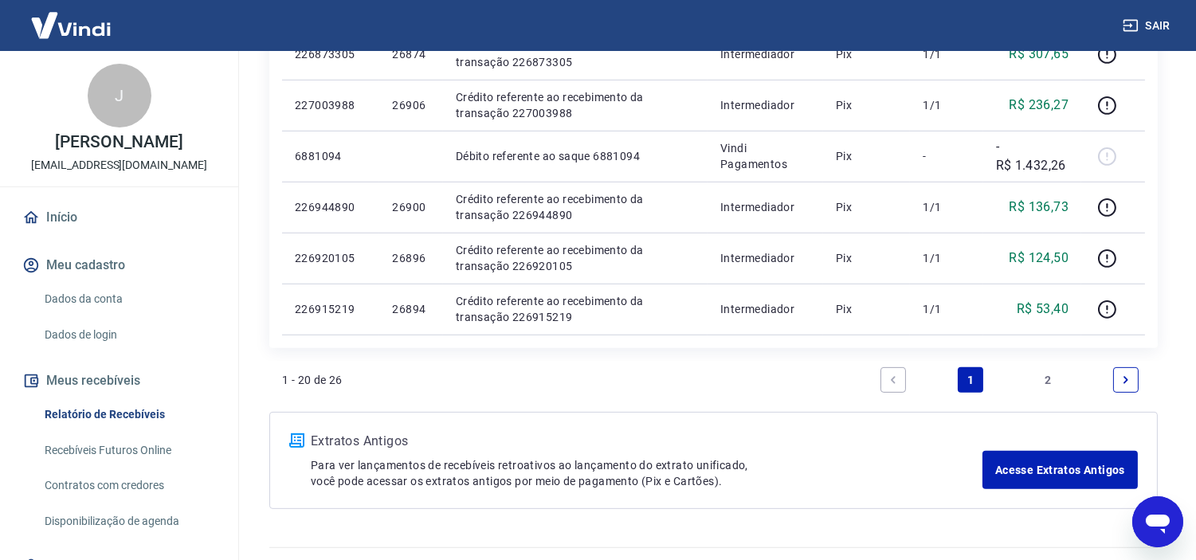
click at [1045, 379] on link "2" at bounding box center [1048, 379] width 25 height 25
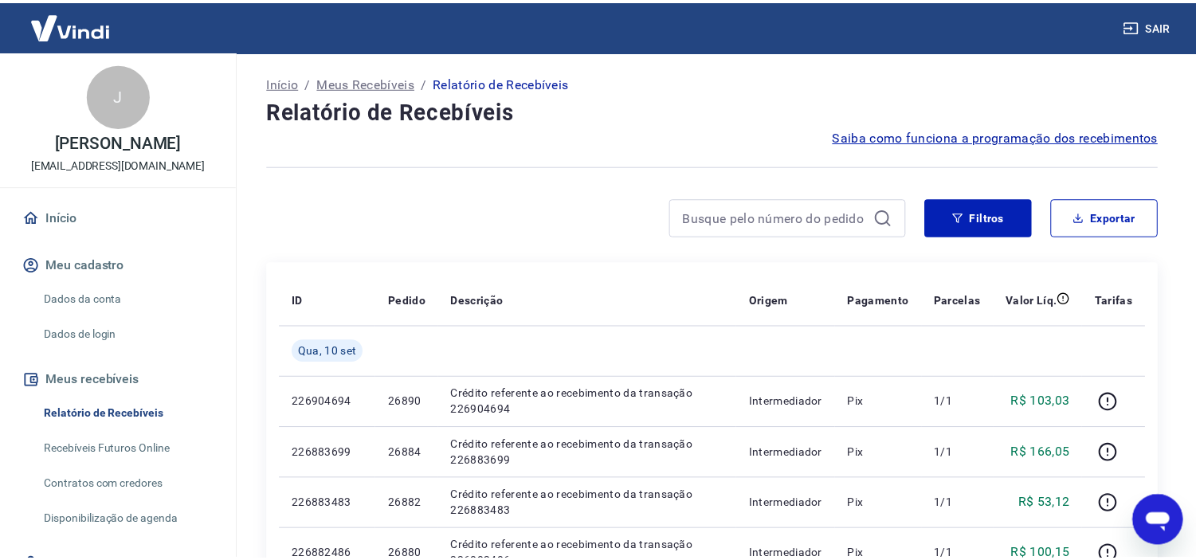
scroll to position [265, 0]
